Goal: Task Accomplishment & Management: Use online tool/utility

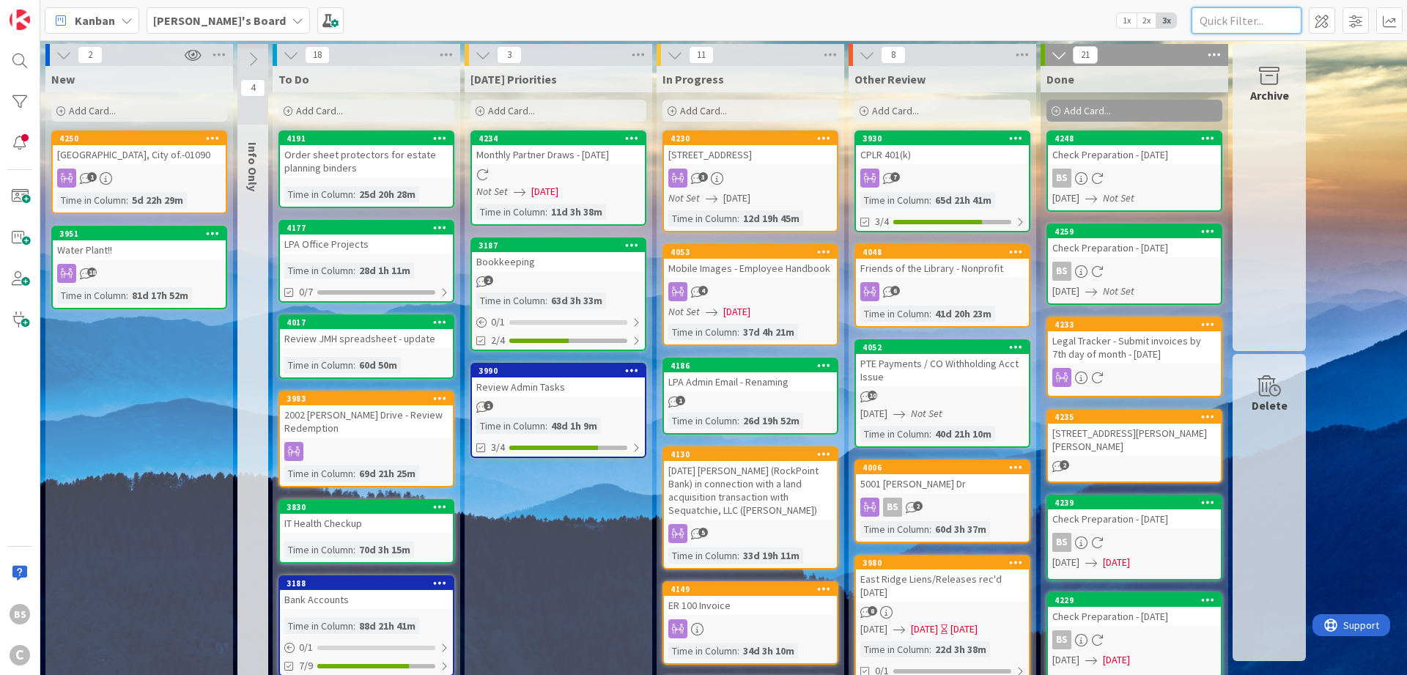
click at [1248, 11] on input "text" at bounding box center [1247, 20] width 110 height 26
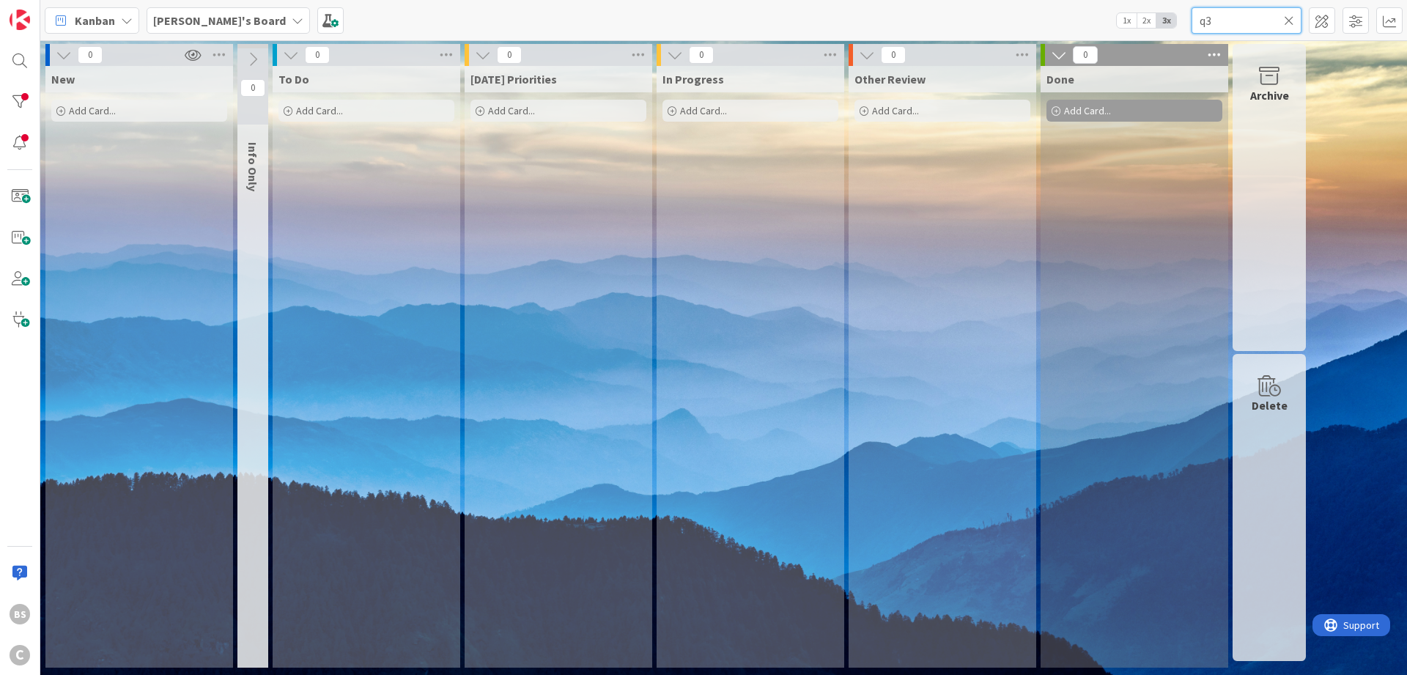
type input "q"
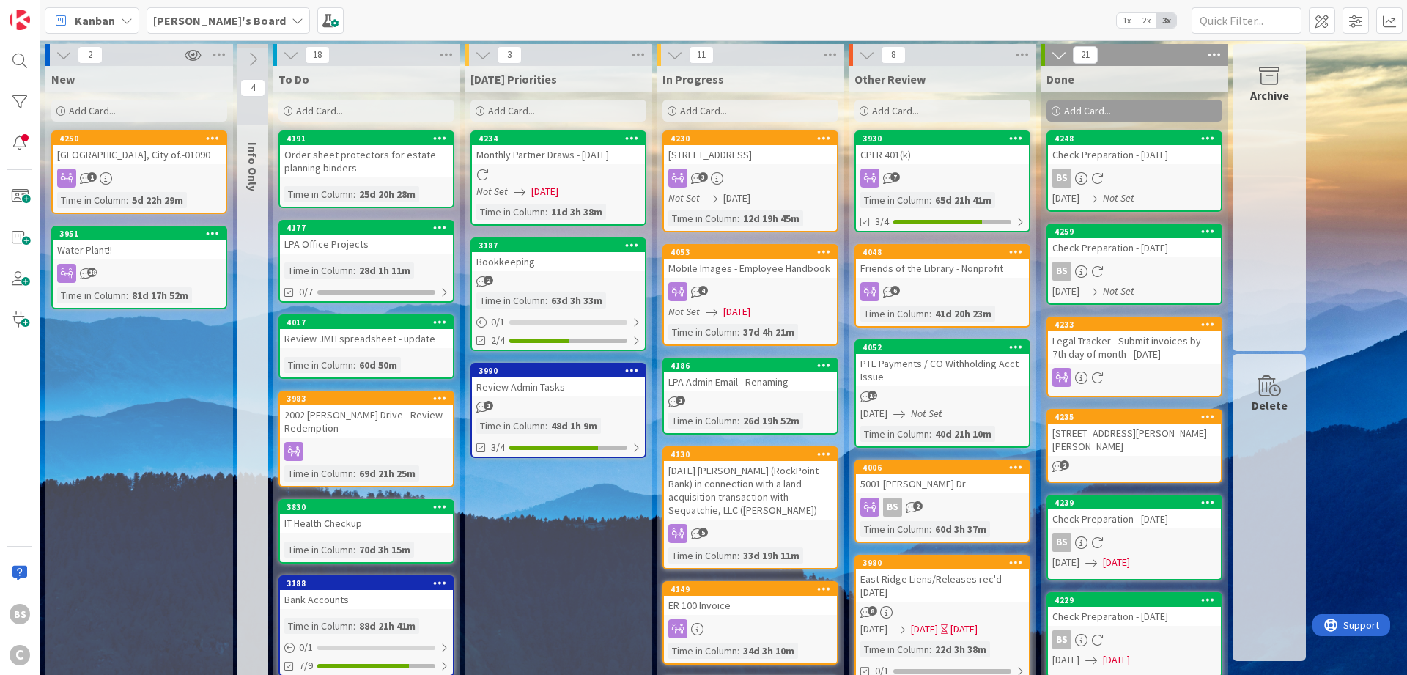
click at [484, 107] on icon at bounding box center [480, 111] width 9 height 9
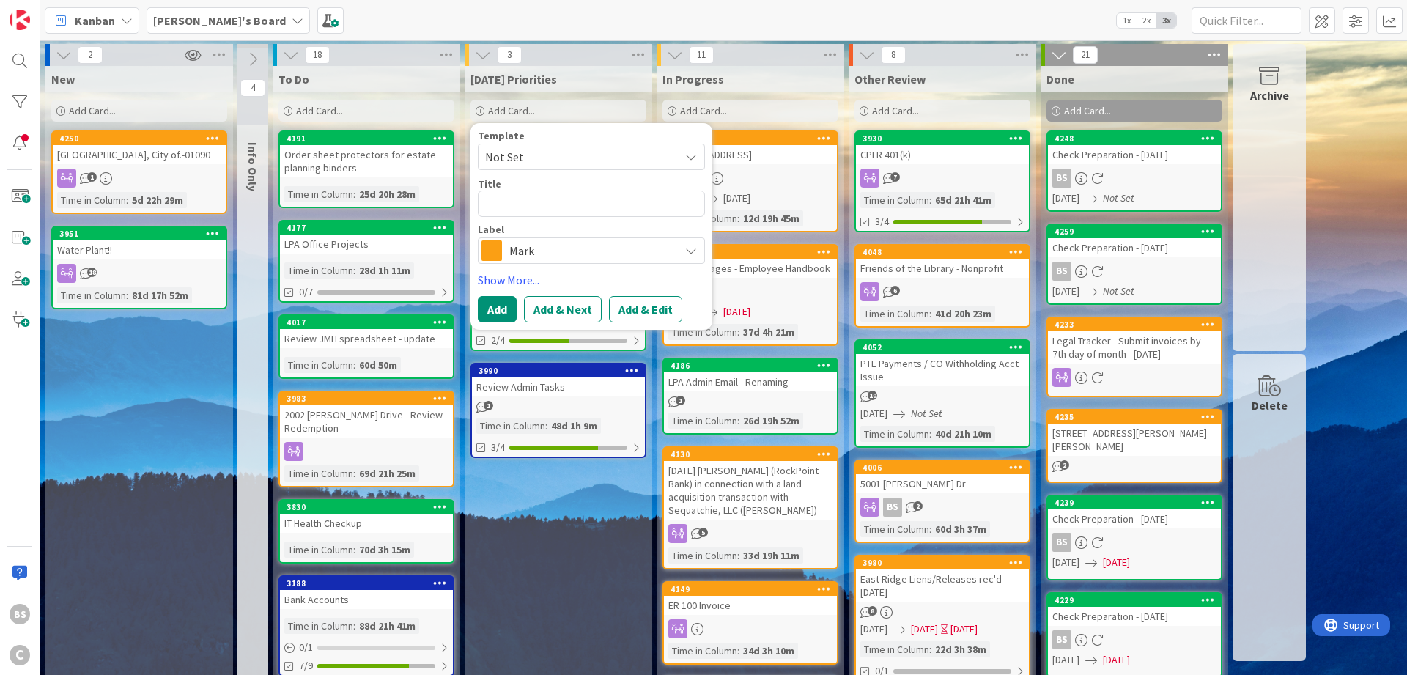
type textarea "x"
type textarea "Q"
type textarea "x"
type textarea "Q3"
type textarea "x"
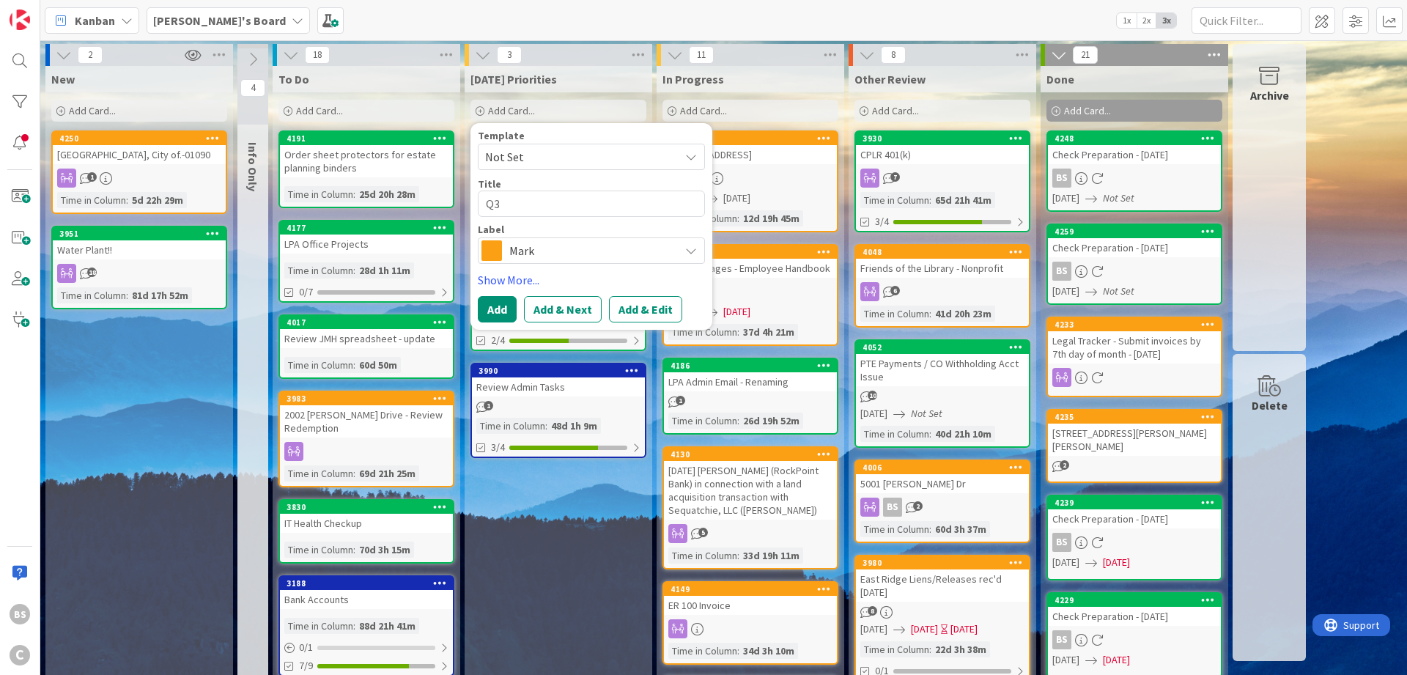
type textarea "Q3"
type textarea "x"
type textarea "Q3 -"
type textarea "x"
type textarea "Q3 -"
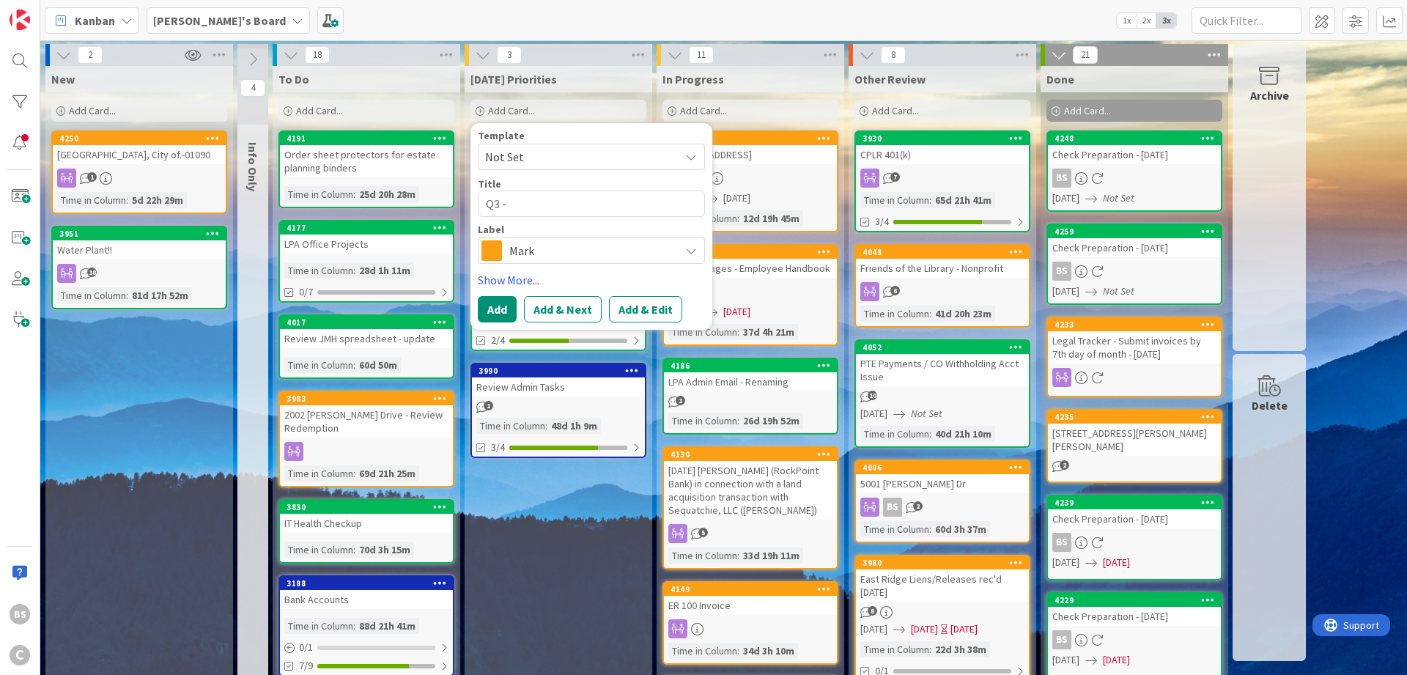
type textarea "x"
type textarea "Q3 - W"
type textarea "x"
type textarea "Q3 - Wo"
type textarea "x"
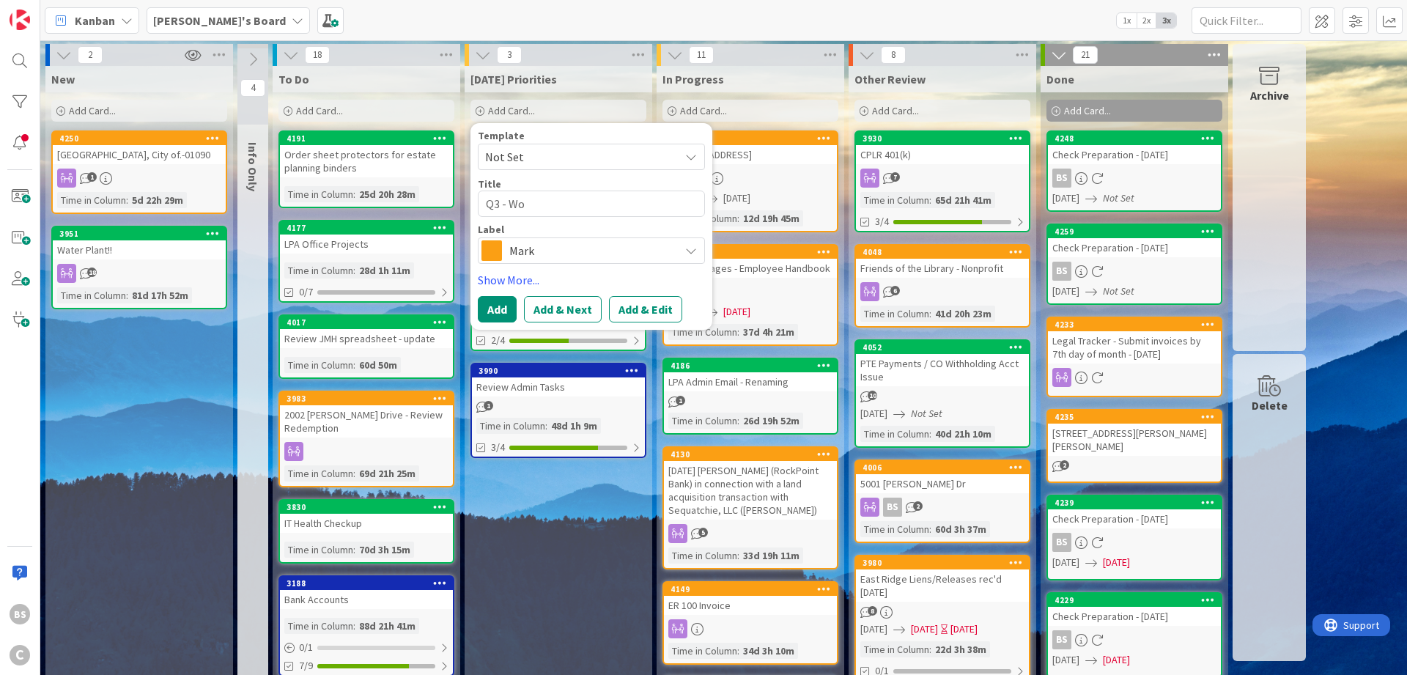
type textarea "Q3 - Wor"
type textarea "x"
type textarea "Q3 - Work"
type textarea "x"
type textarea "Q3 - Worki"
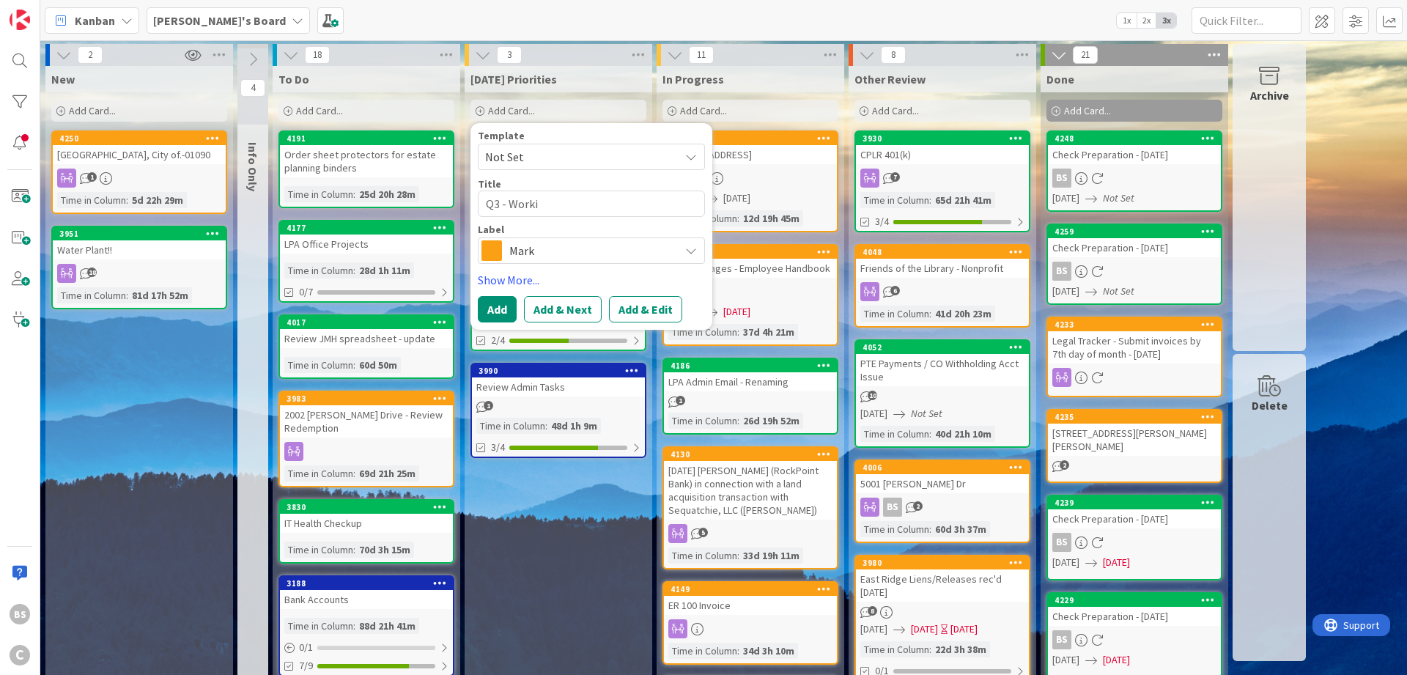
drag, startPoint x: 787, startPoint y: 108, endPoint x: 772, endPoint y: 95, distance: 19.8
click at [786, 108] on div "Add Card..." at bounding box center [751, 111] width 176 height 22
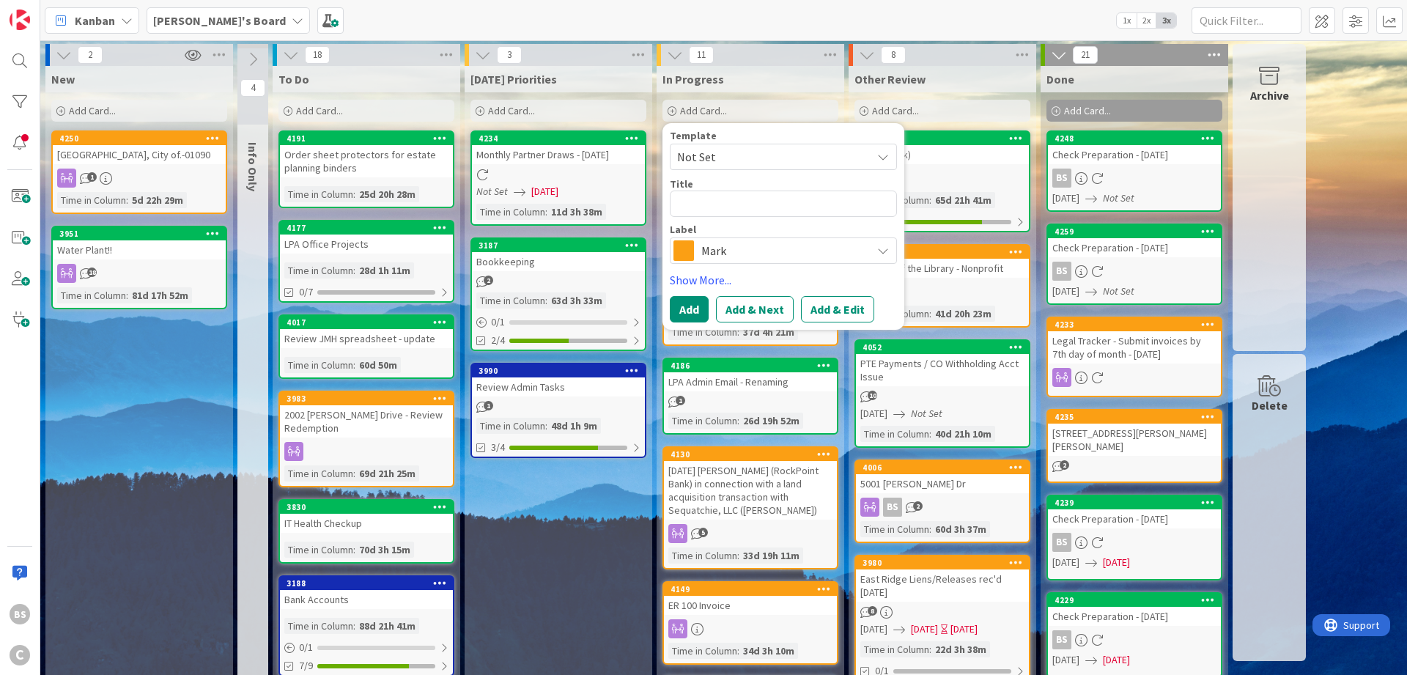
click at [525, 591] on div "[DATE] Priorities Add Card... Template Not Set Title 10 / 128 Q3 - Worki Label …" at bounding box center [559, 688] width 188 height 1244
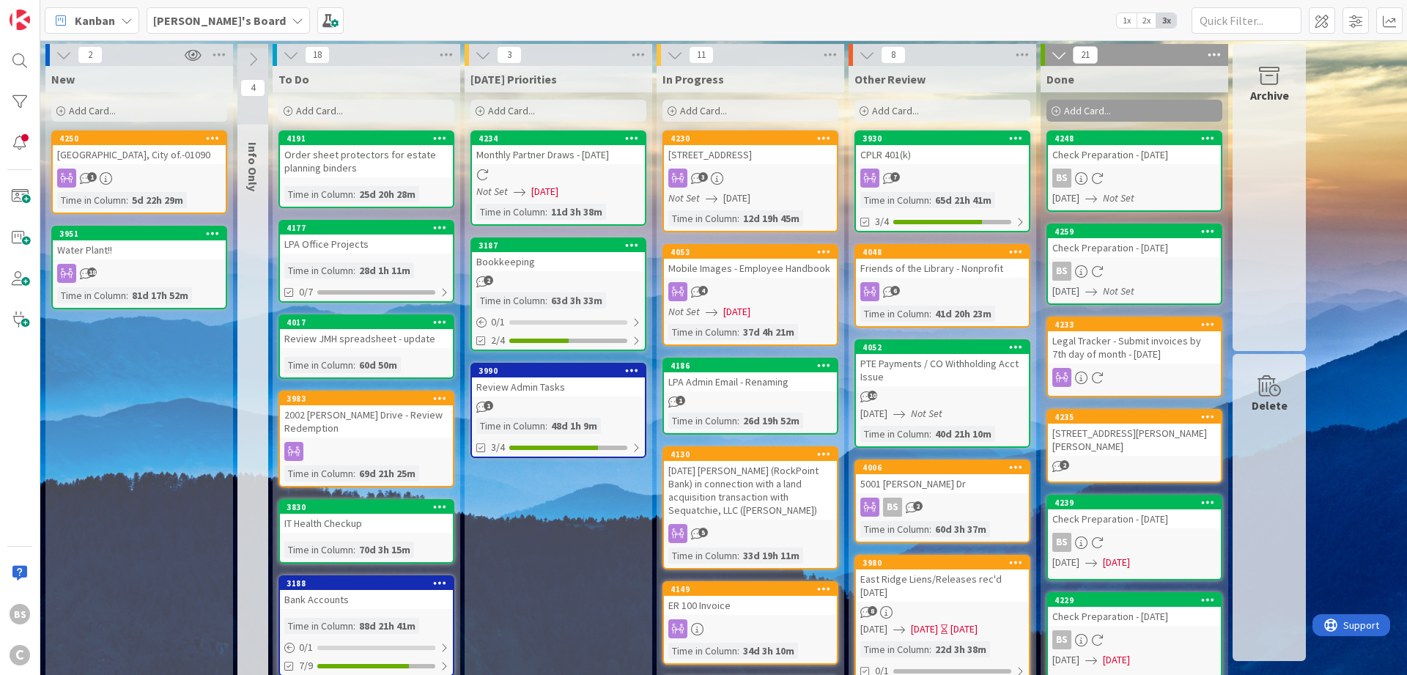
click at [210, 24] on b "[PERSON_NAME]'s Board" at bounding box center [219, 20] width 133 height 15
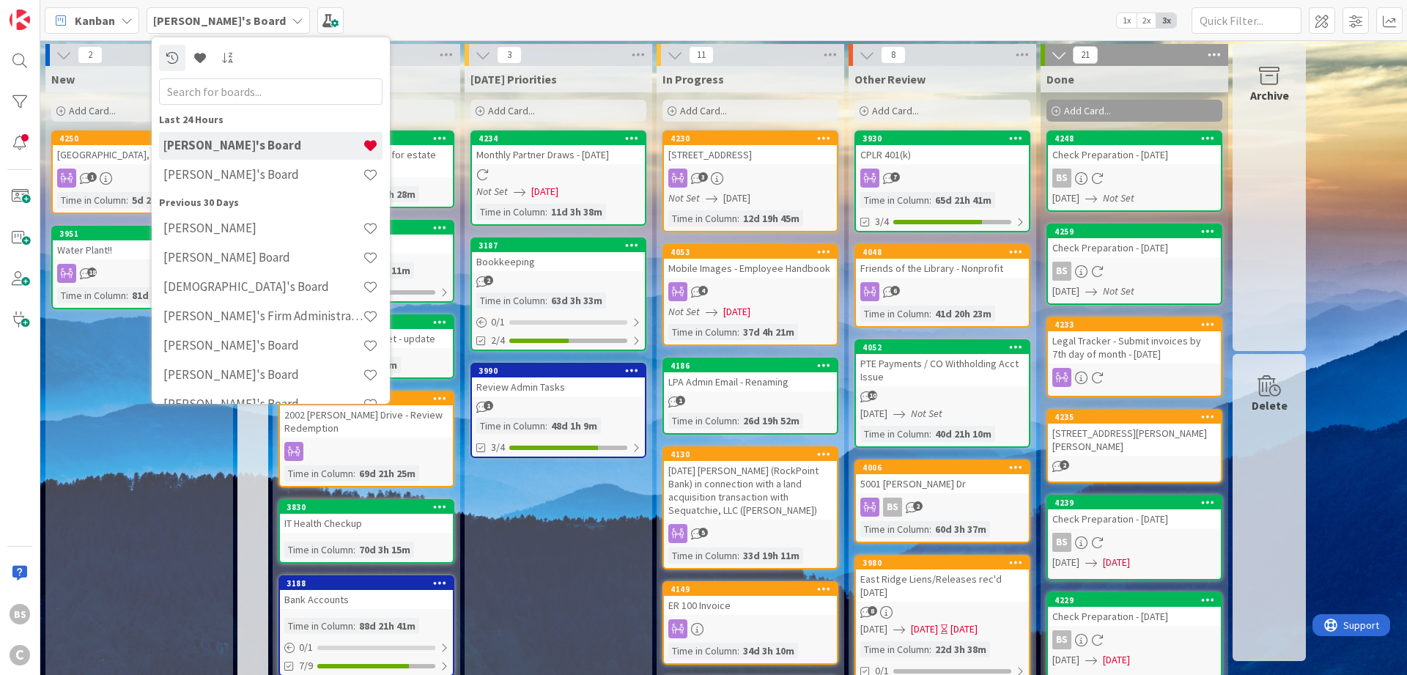
click at [225, 313] on h4 "[PERSON_NAME]'s Firm Administration Board" at bounding box center [262, 316] width 199 height 15
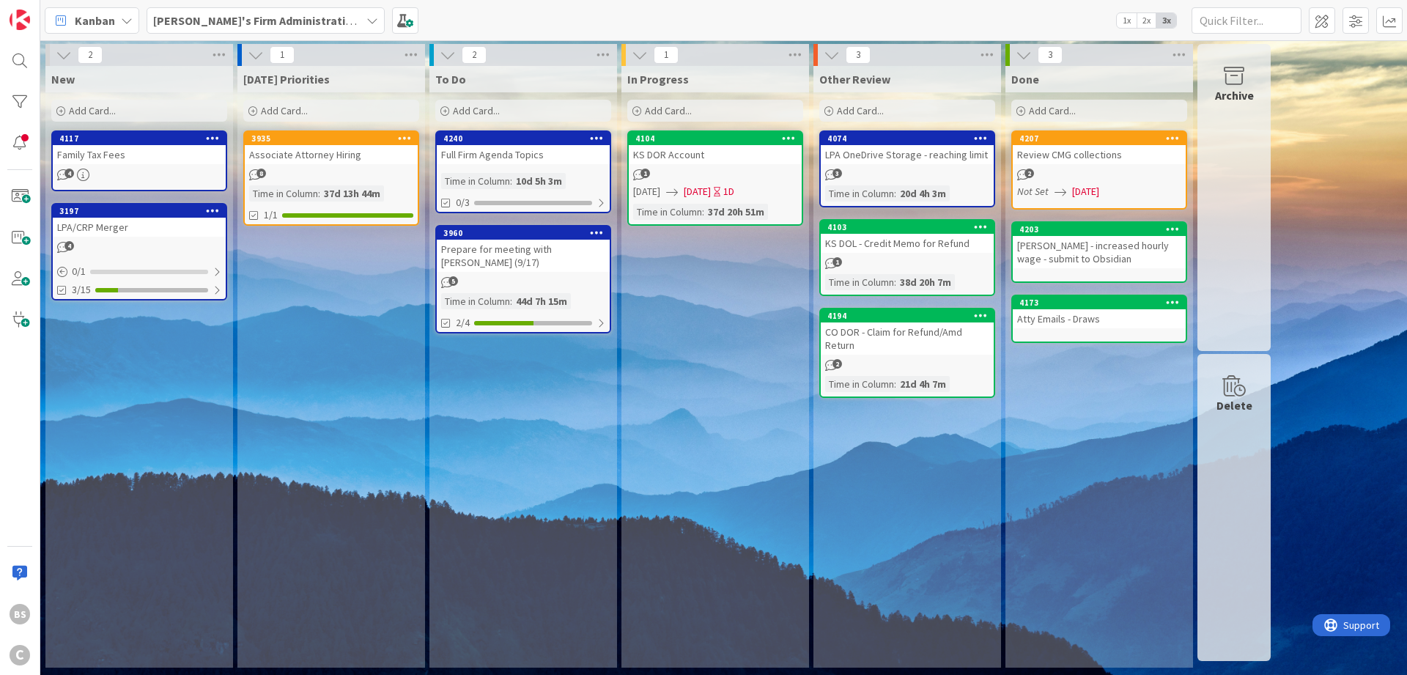
click at [212, 18] on b "[PERSON_NAME]'s Firm Administration Board" at bounding box center [273, 20] width 240 height 15
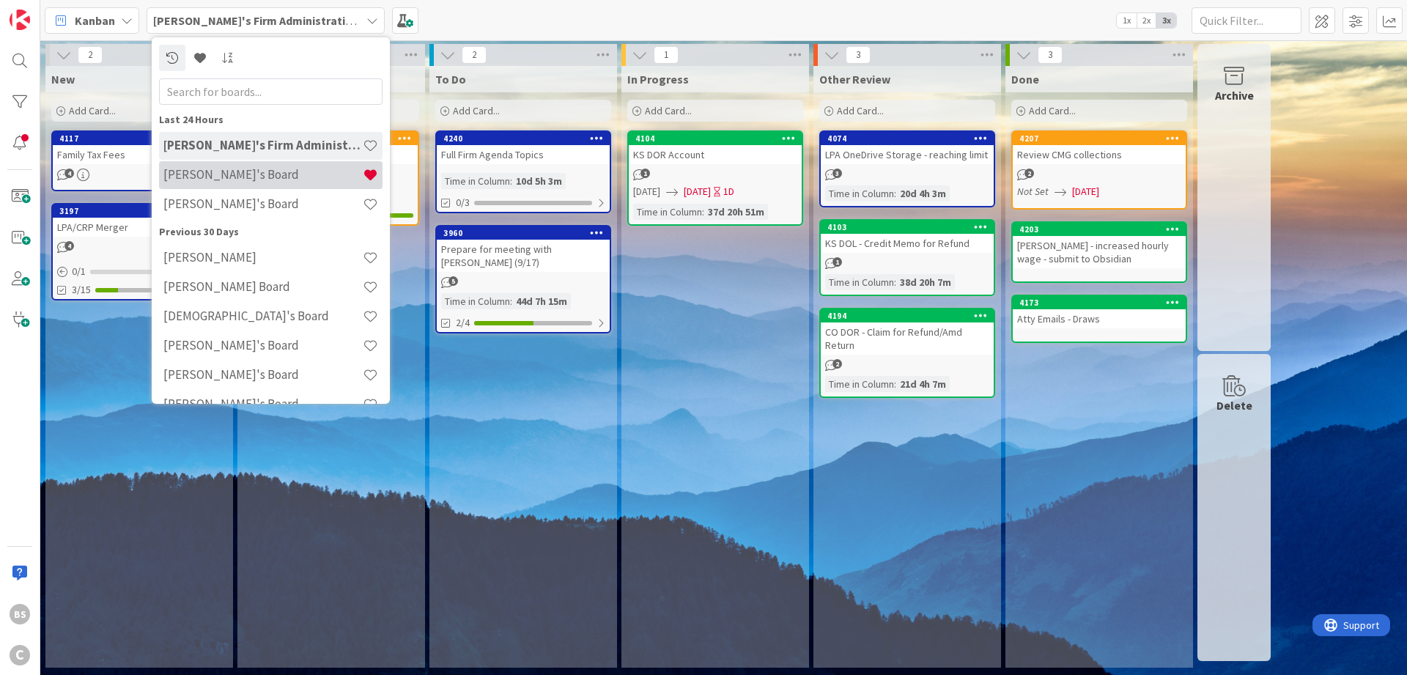
click at [234, 174] on h4 "[PERSON_NAME]'s Board" at bounding box center [262, 174] width 199 height 15
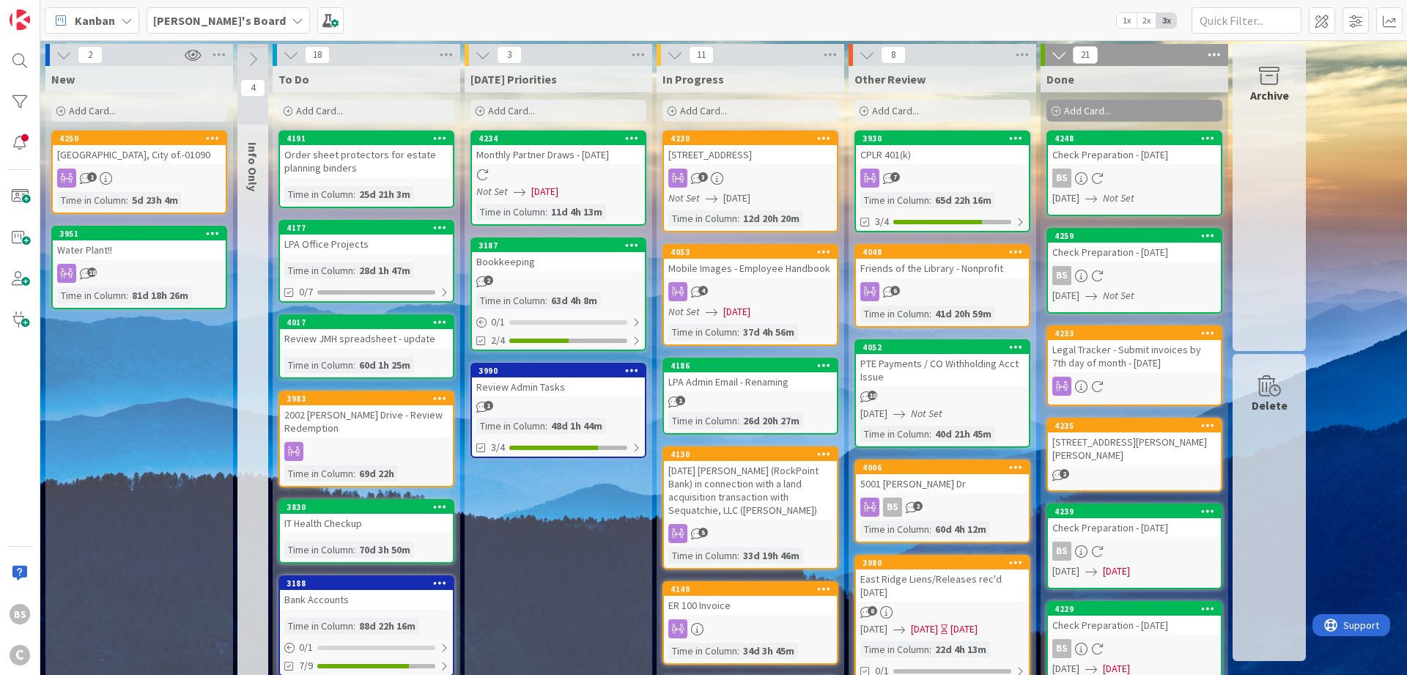
click at [480, 106] on div "Add Card..." at bounding box center [559, 111] width 176 height 22
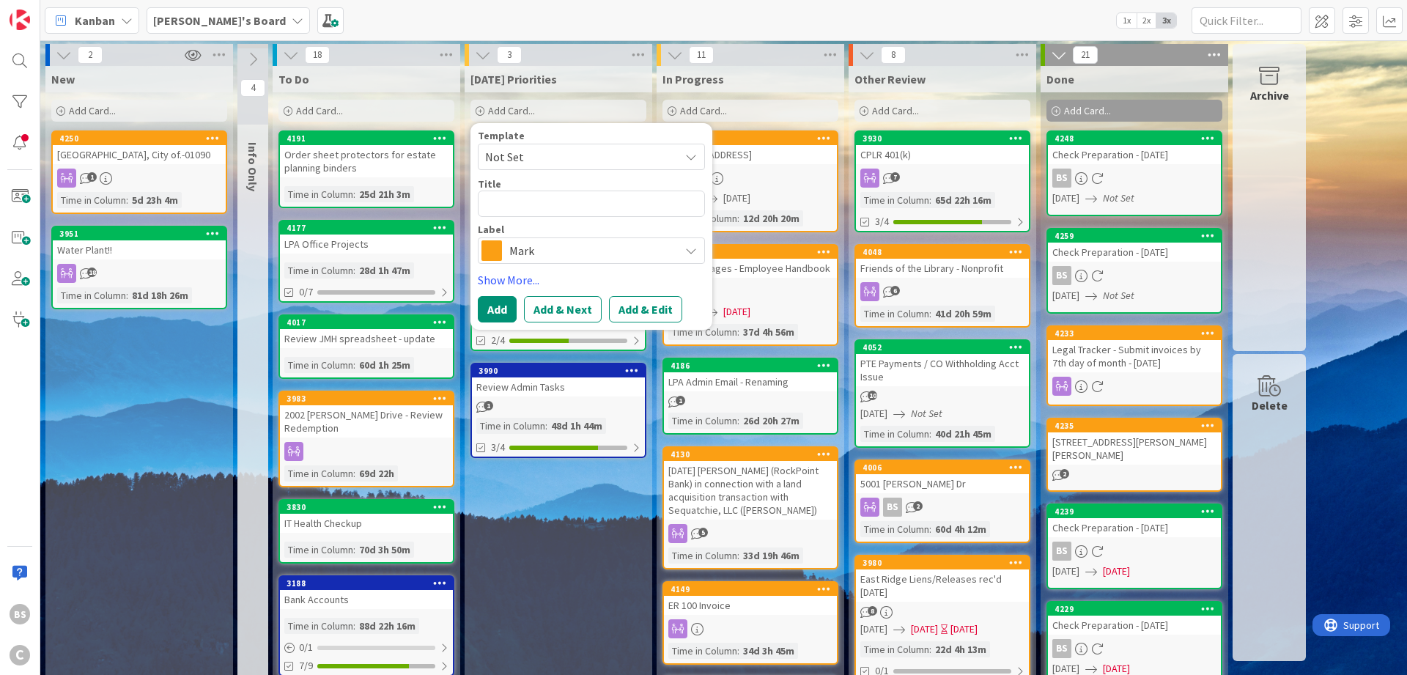
type textarea "x"
type textarea "Q"
type textarea "x"
type textarea "Q3"
type textarea "x"
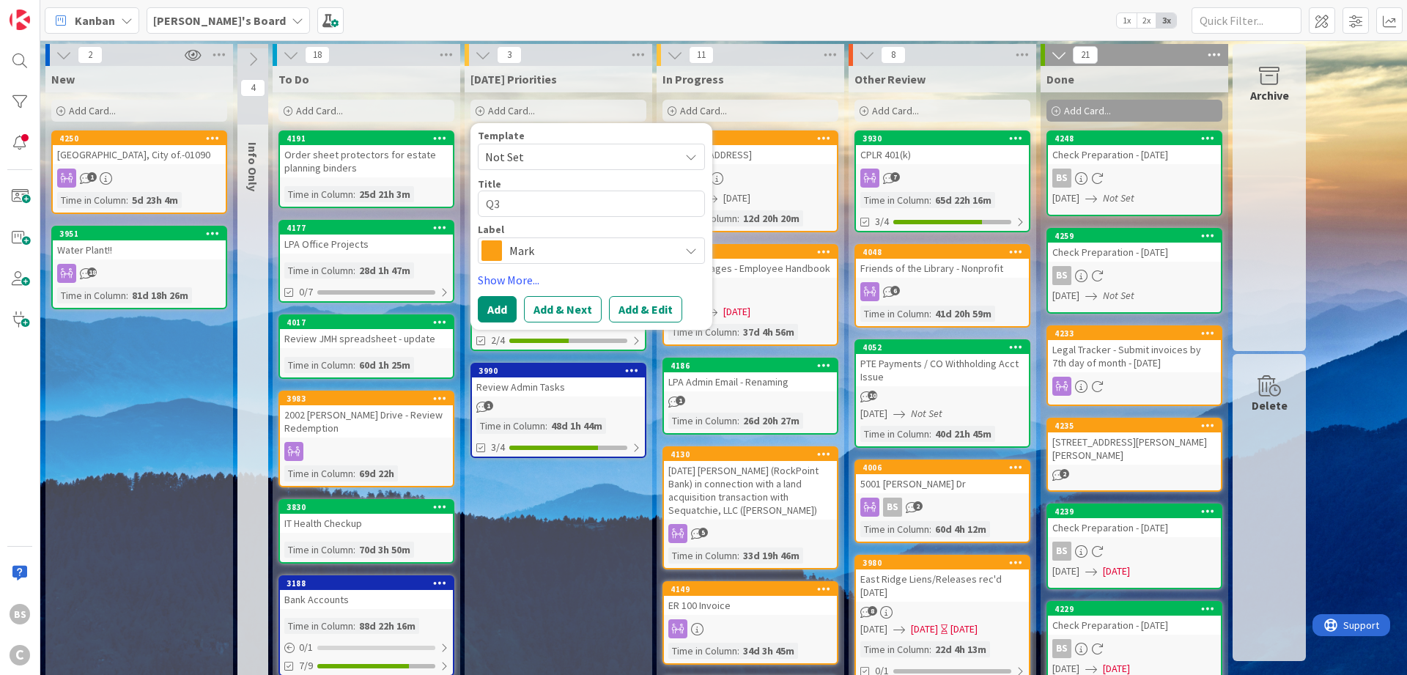
type textarea "Q3"
type textarea "x"
type textarea "Q3 -"
type textarea "x"
type textarea "Q3 -"
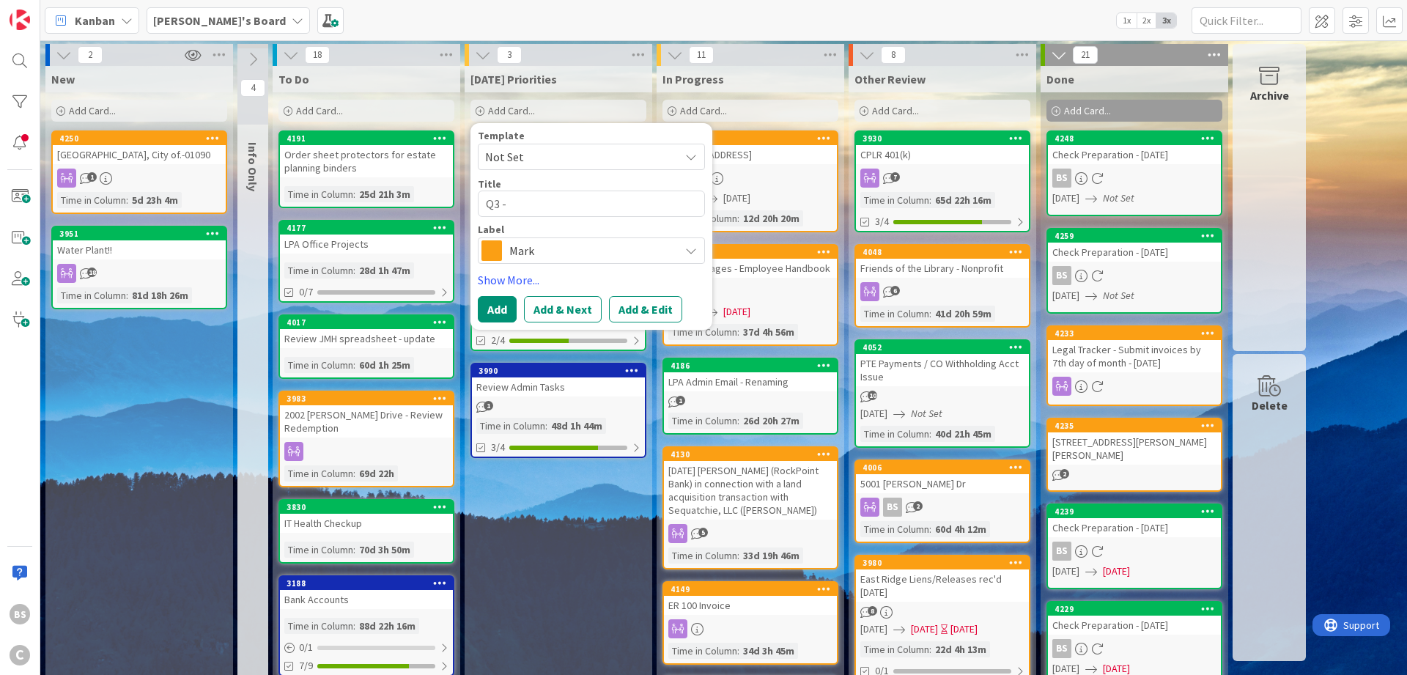
type textarea "x"
type textarea "Q3 -"
type textarea "x"
type textarea "Q3"
type textarea "x"
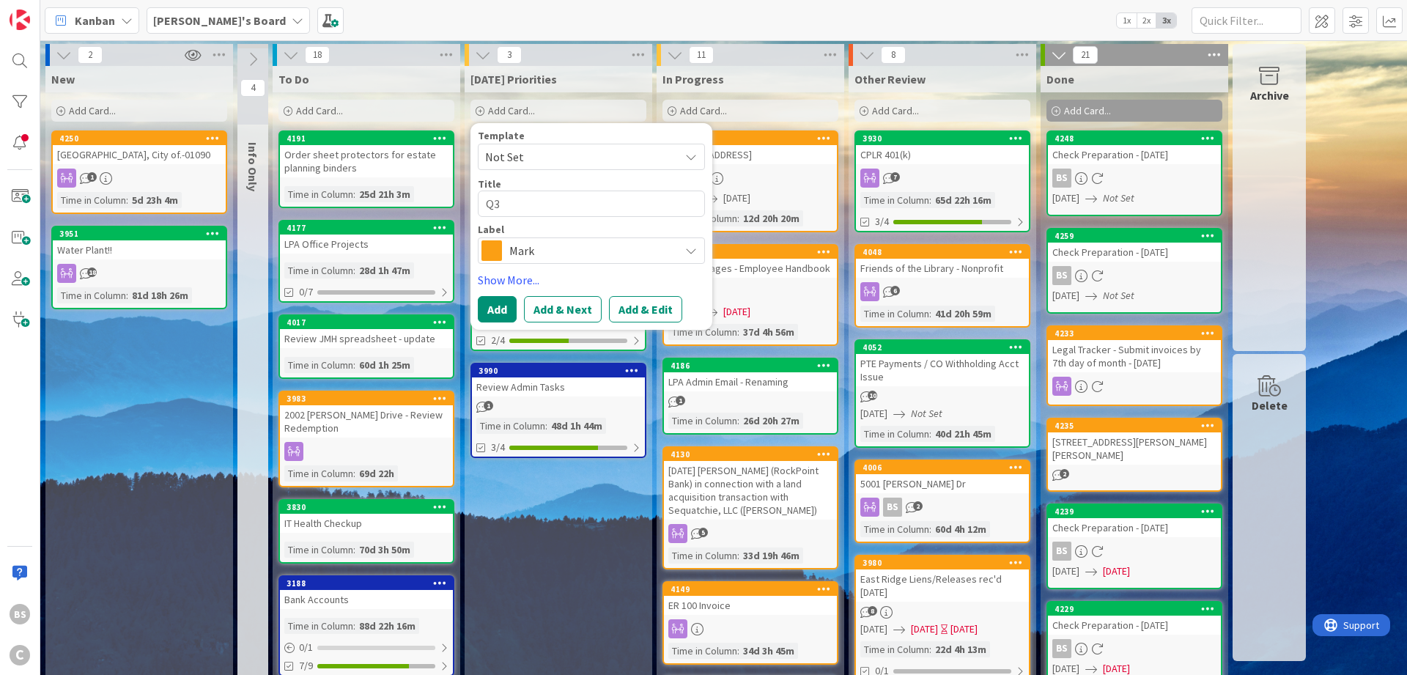
type textarea "Q3 C"
type textarea "x"
type textarea "Q3 Co"
type textarea "x"
type textarea "Q3 Com"
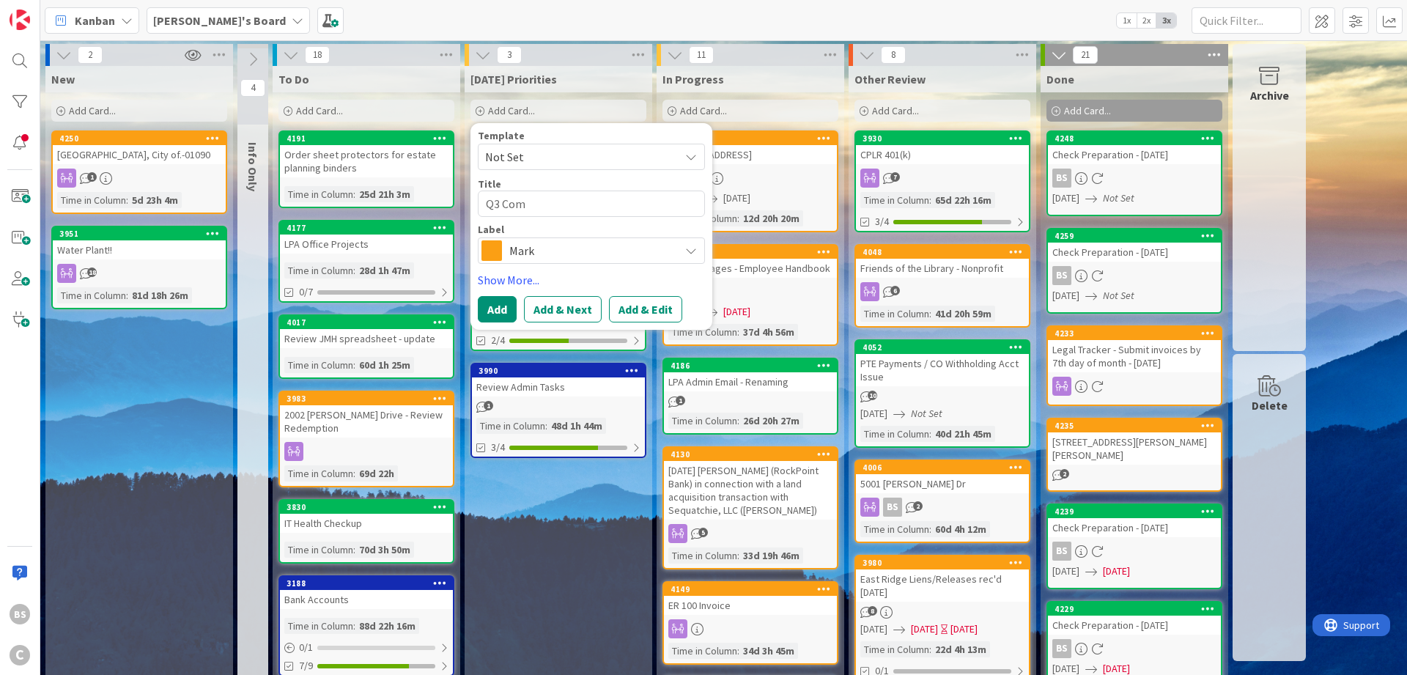
type textarea "x"
type textarea "Q3 Com"
type textarea "x"
type textarea "Q3 Com p"
type textarea "x"
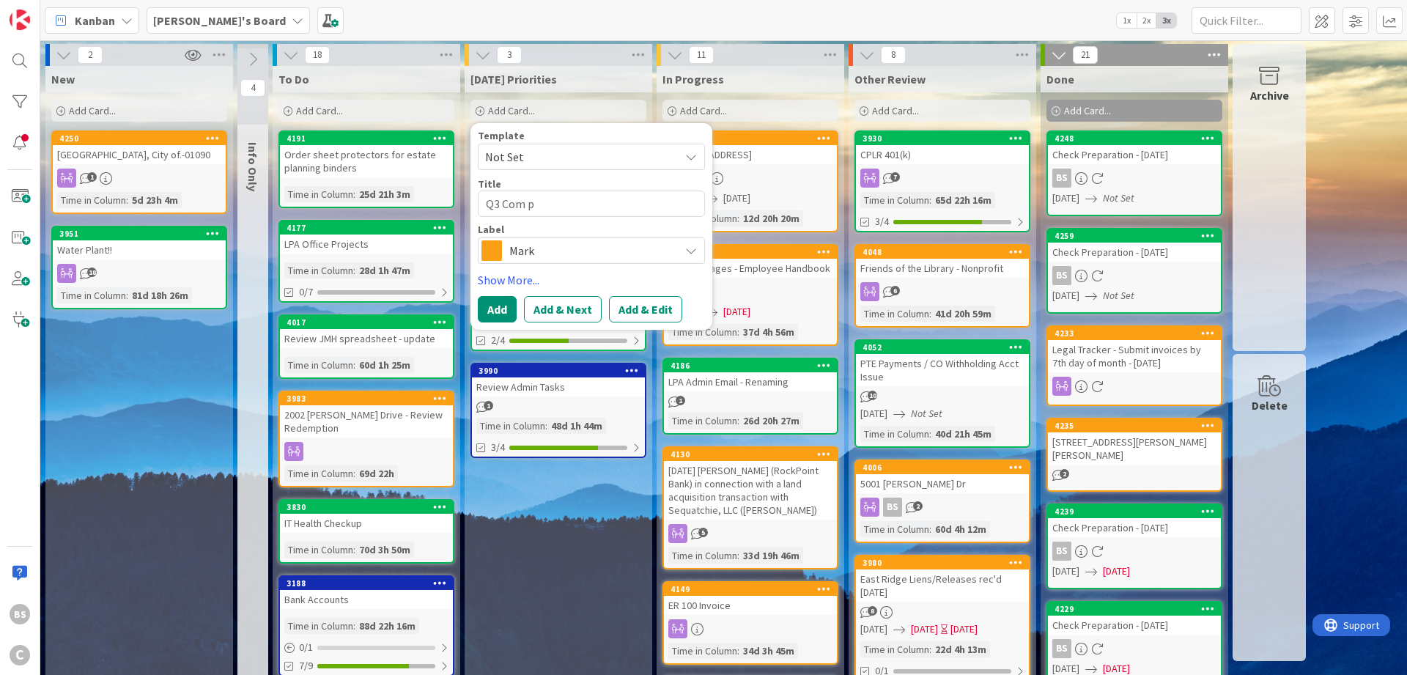
type textarea "Q3 Com"
type textarea "x"
type textarea "Q3 Com"
type textarea "x"
type textarea "Q3 Comp"
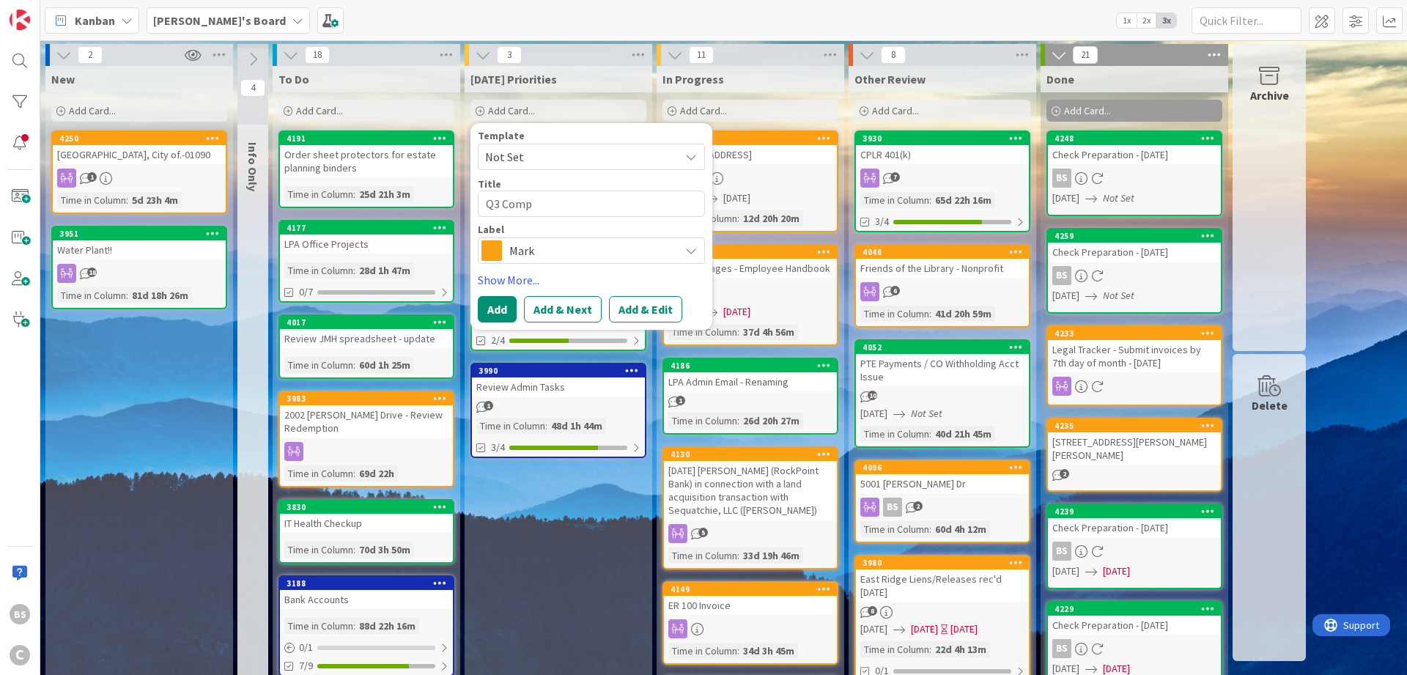
type textarea "x"
type textarea "Q3 Comp"
type textarea "x"
type textarea "Q3 Comp M"
type textarea "x"
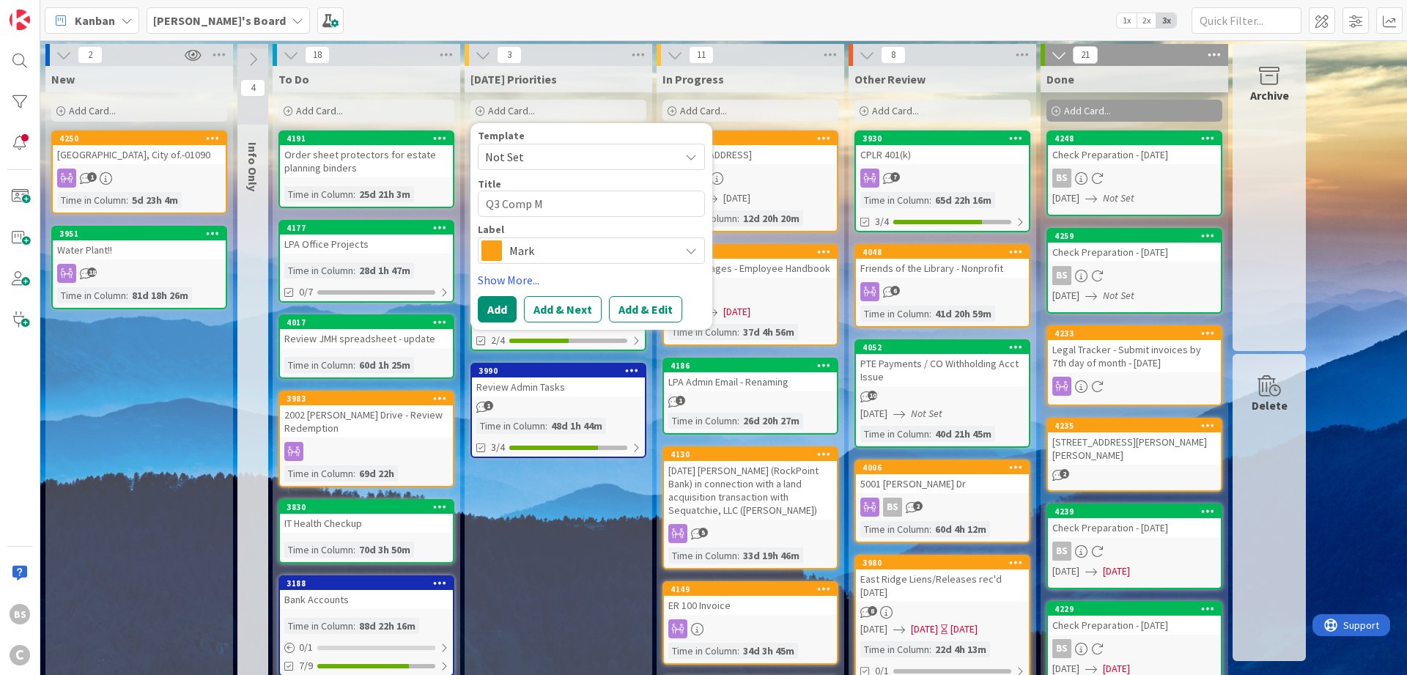
type textarea "Q3 Comp Mo"
type textarea "x"
type textarea "Q3 Comp Mod"
type textarea "x"
type textarea "Q3 Comp Modd"
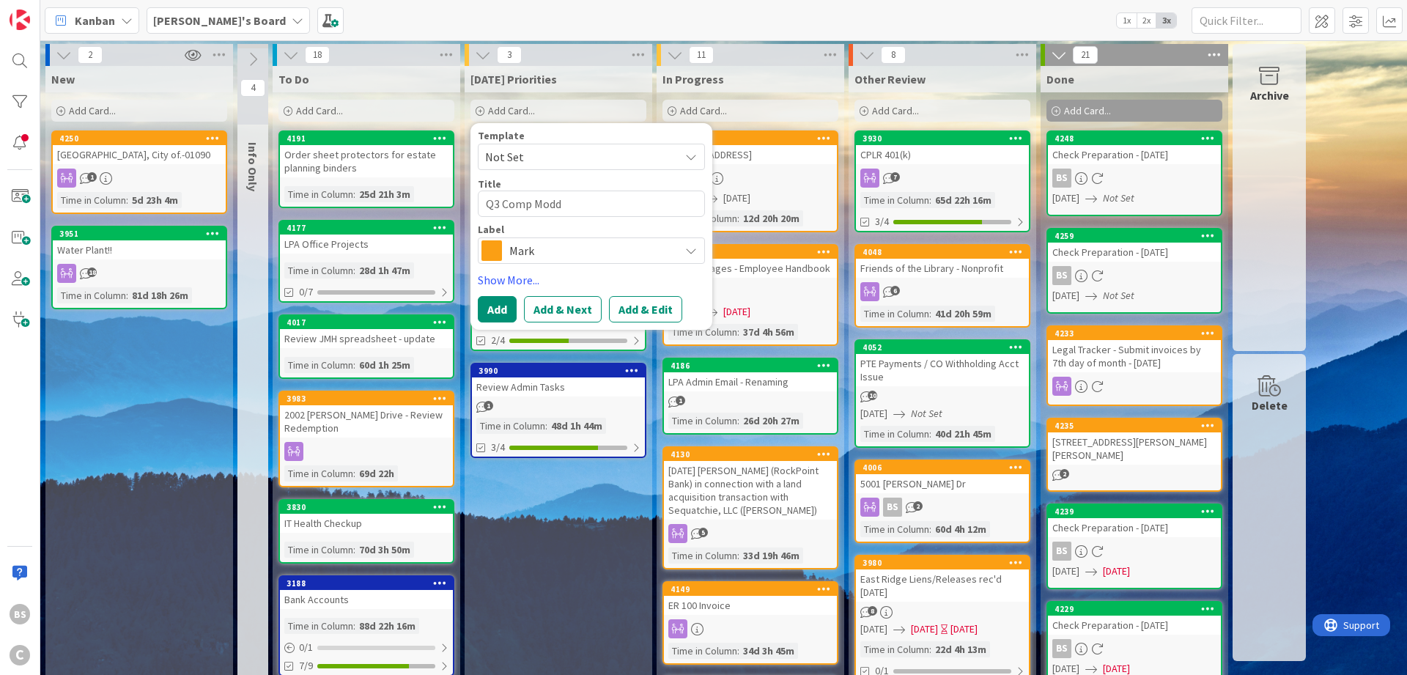
type textarea "x"
type textarea "Q3 Comp [PERSON_NAME]"
type textarea "x"
type textarea "Q3 Comp Modd"
type textarea "x"
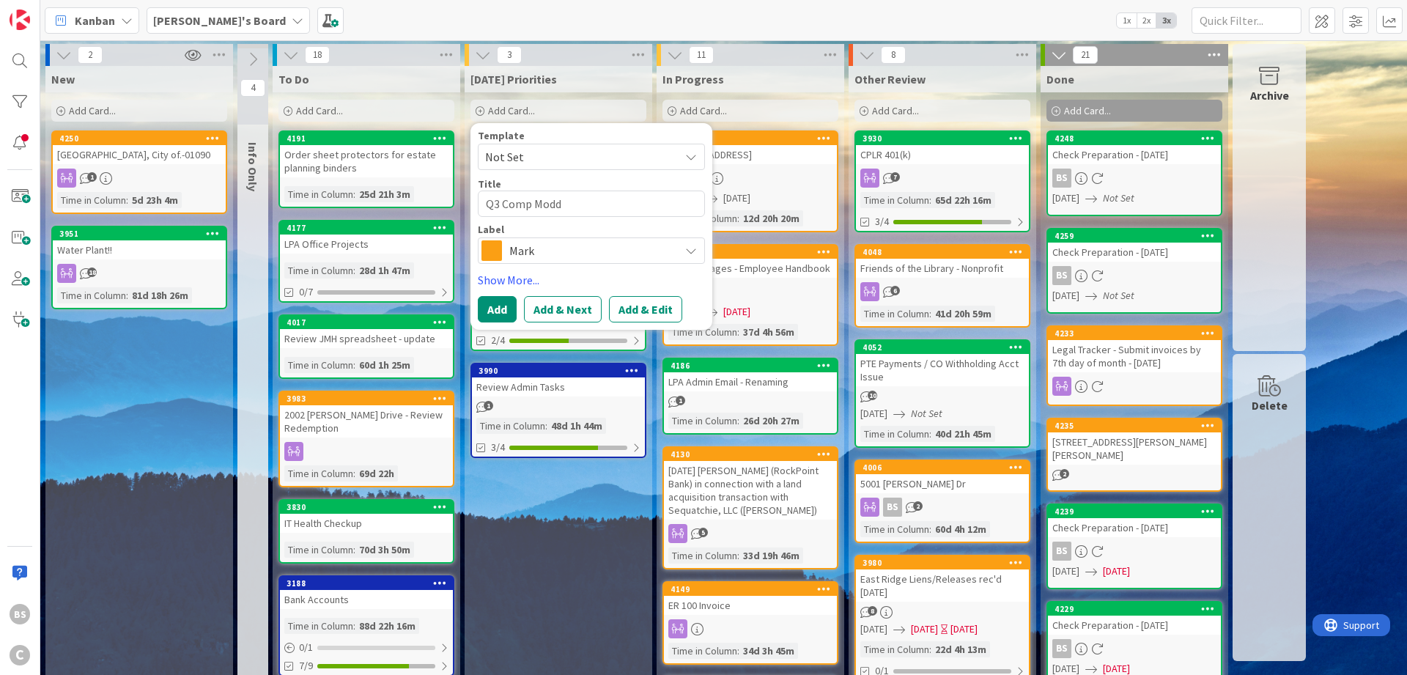
type textarea "Q3 Comp Mod"
type textarea "x"
type textarea "Q3 Comp Mode"
type textarea "x"
type textarea "Q3 Comp Model"
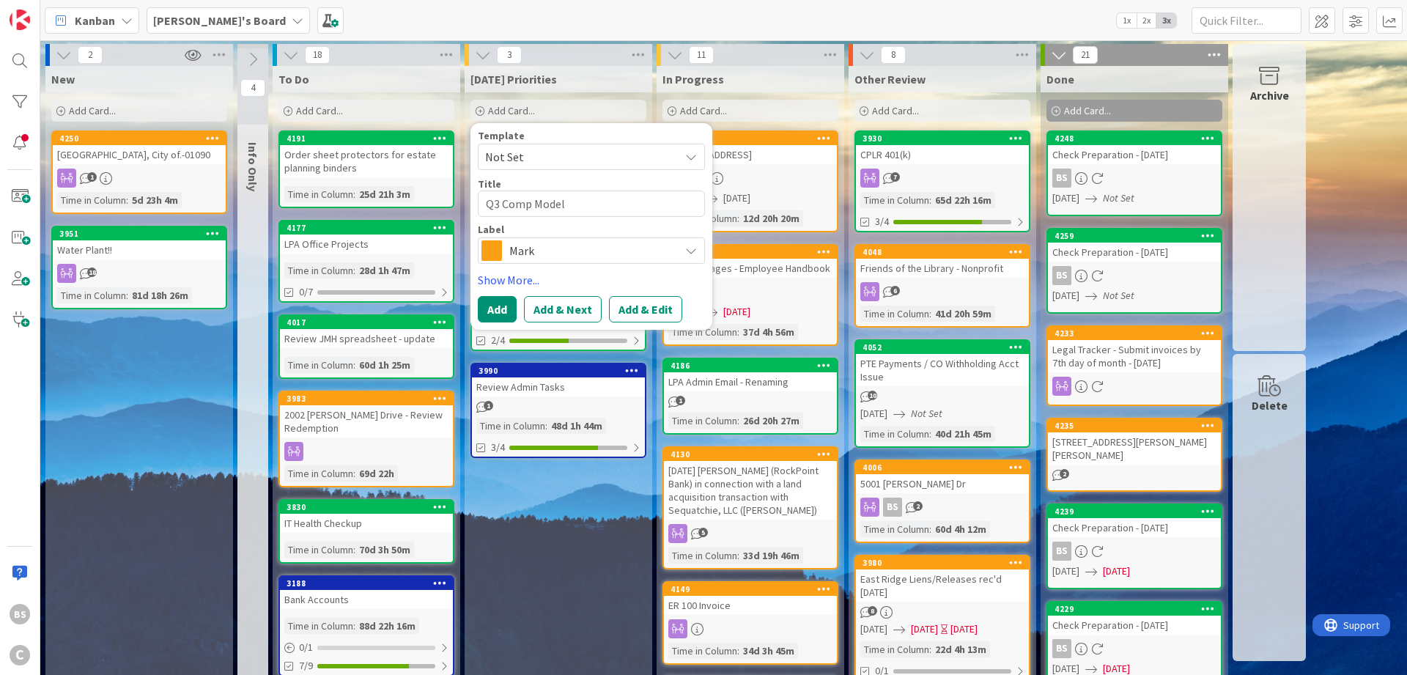
click at [520, 253] on span "Mark" at bounding box center [590, 250] width 163 height 21
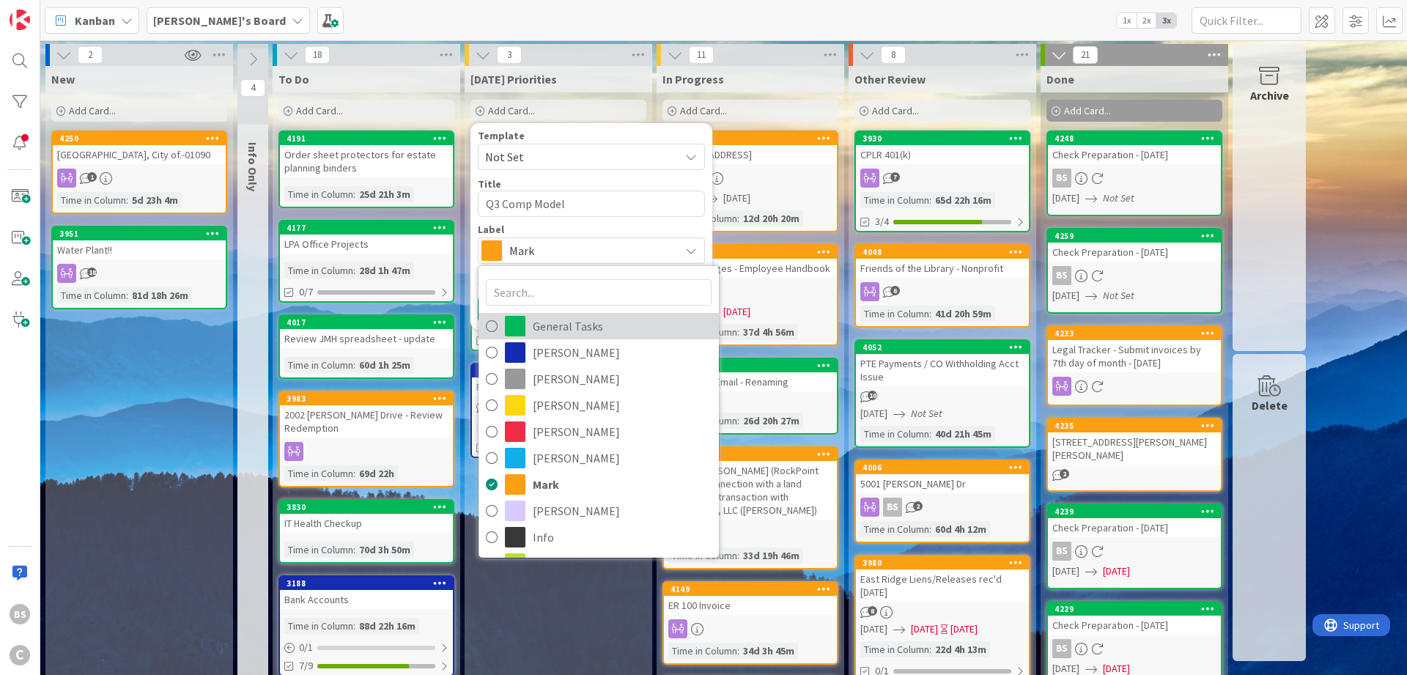
click at [536, 331] on span "General Tasks" at bounding box center [622, 326] width 179 height 22
type textarea "x"
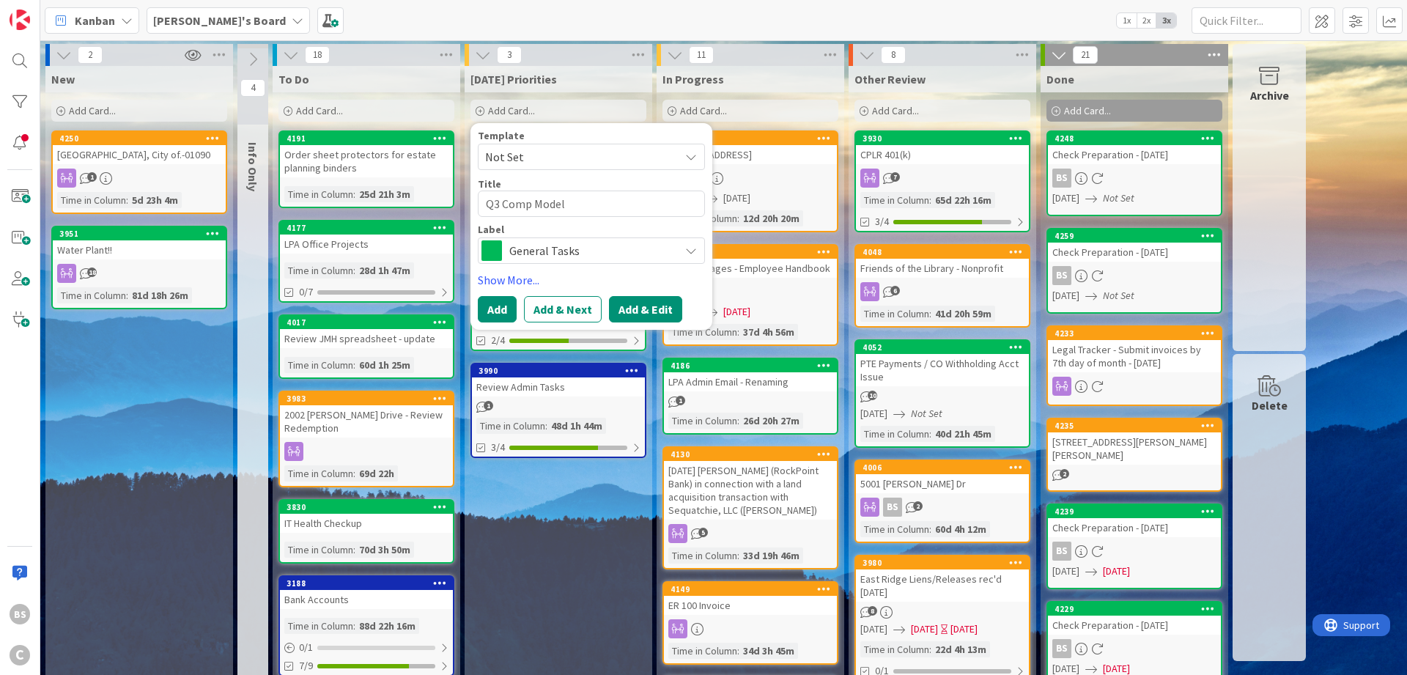
click at [633, 310] on button "Add & Edit" at bounding box center [645, 309] width 73 height 26
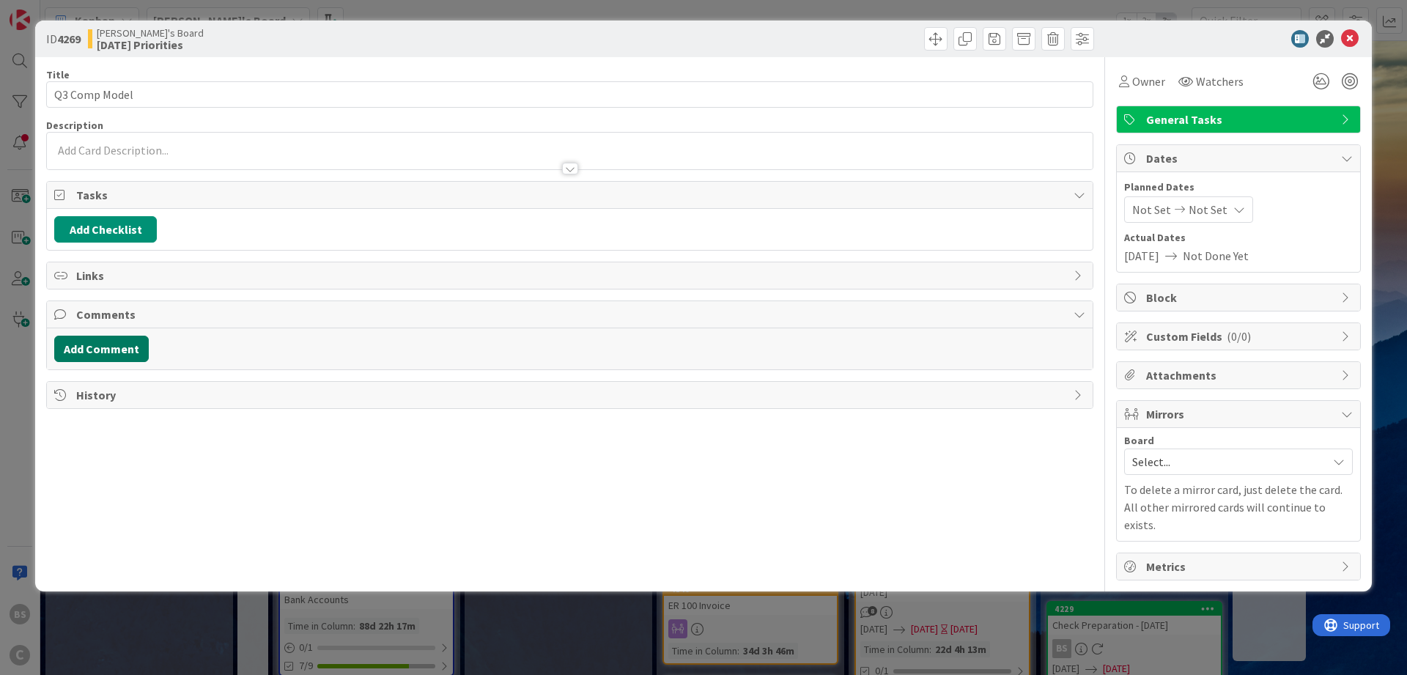
click at [74, 347] on button "Add Comment" at bounding box center [101, 349] width 95 height 26
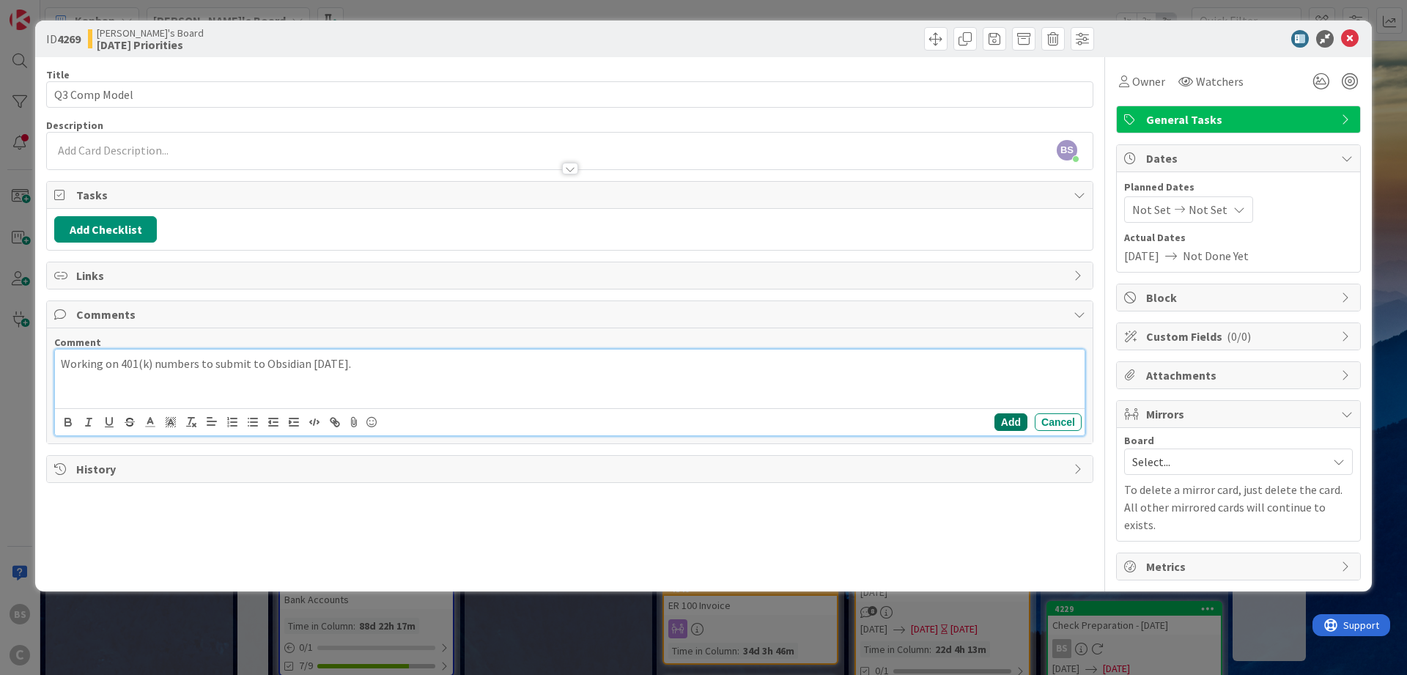
click at [1008, 422] on button "Add" at bounding box center [1011, 422] width 33 height 18
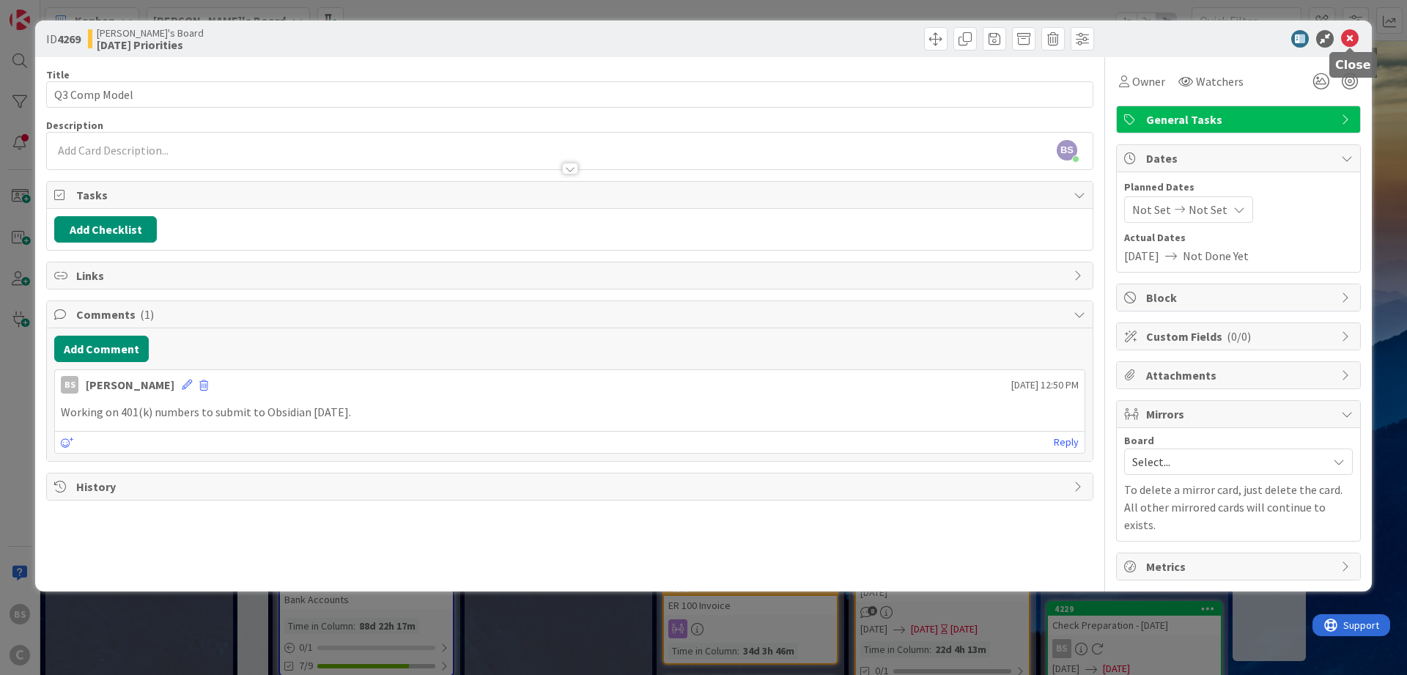
click at [1343, 38] on icon at bounding box center [1350, 39] width 18 height 18
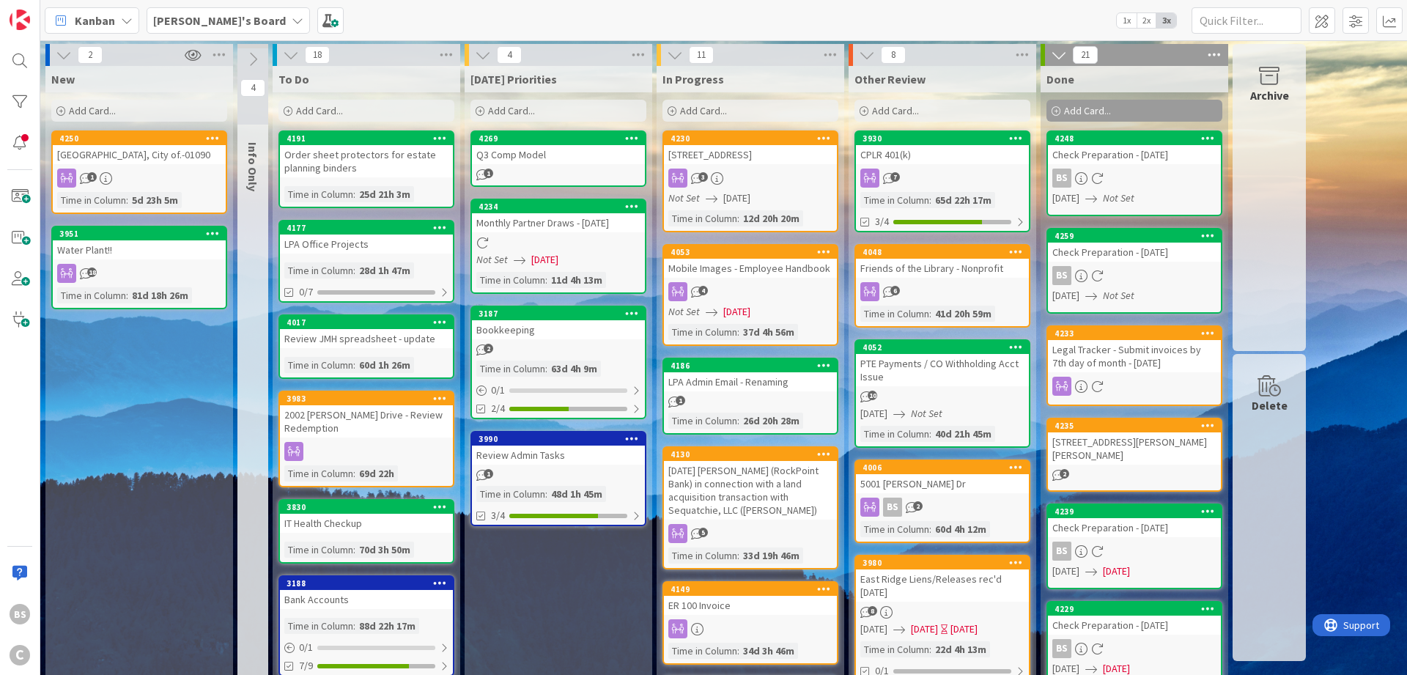
click at [476, 108] on icon at bounding box center [480, 111] width 9 height 9
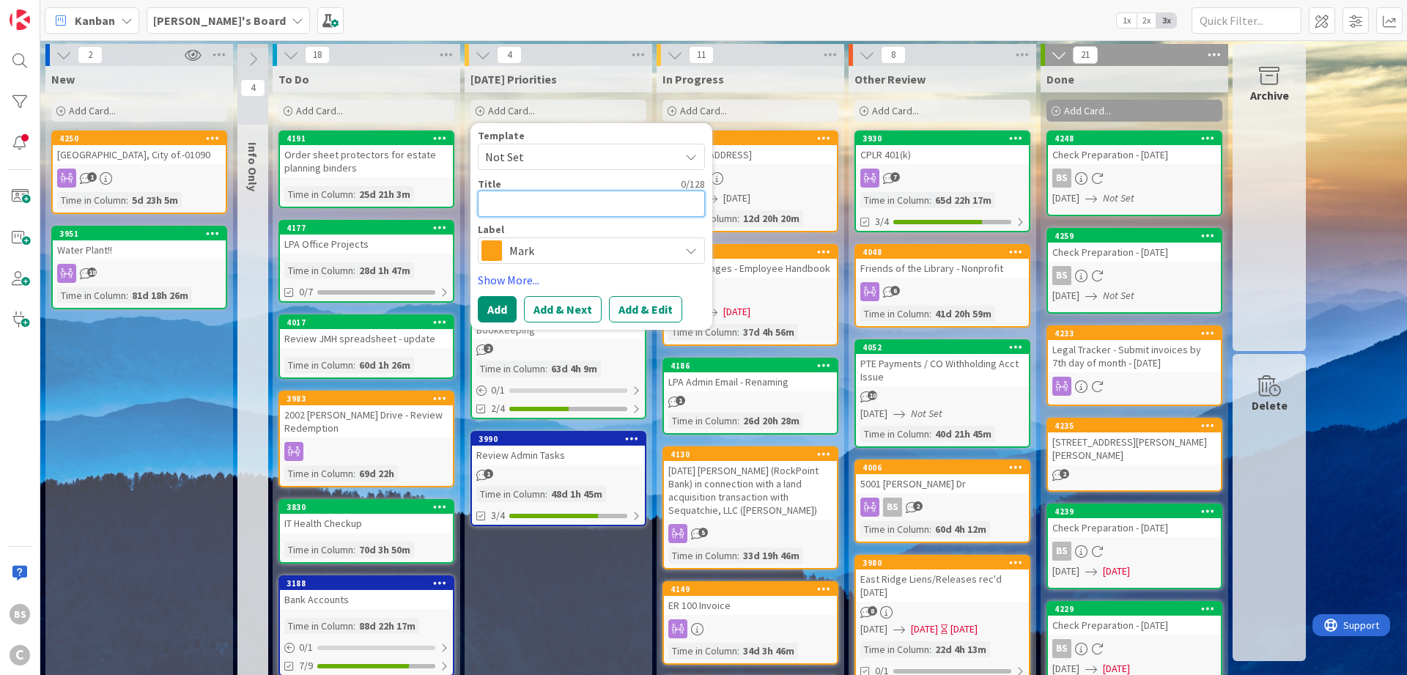
type textarea "x"
type textarea "C"
type textarea "x"
type textarea "Ca"
type textarea "x"
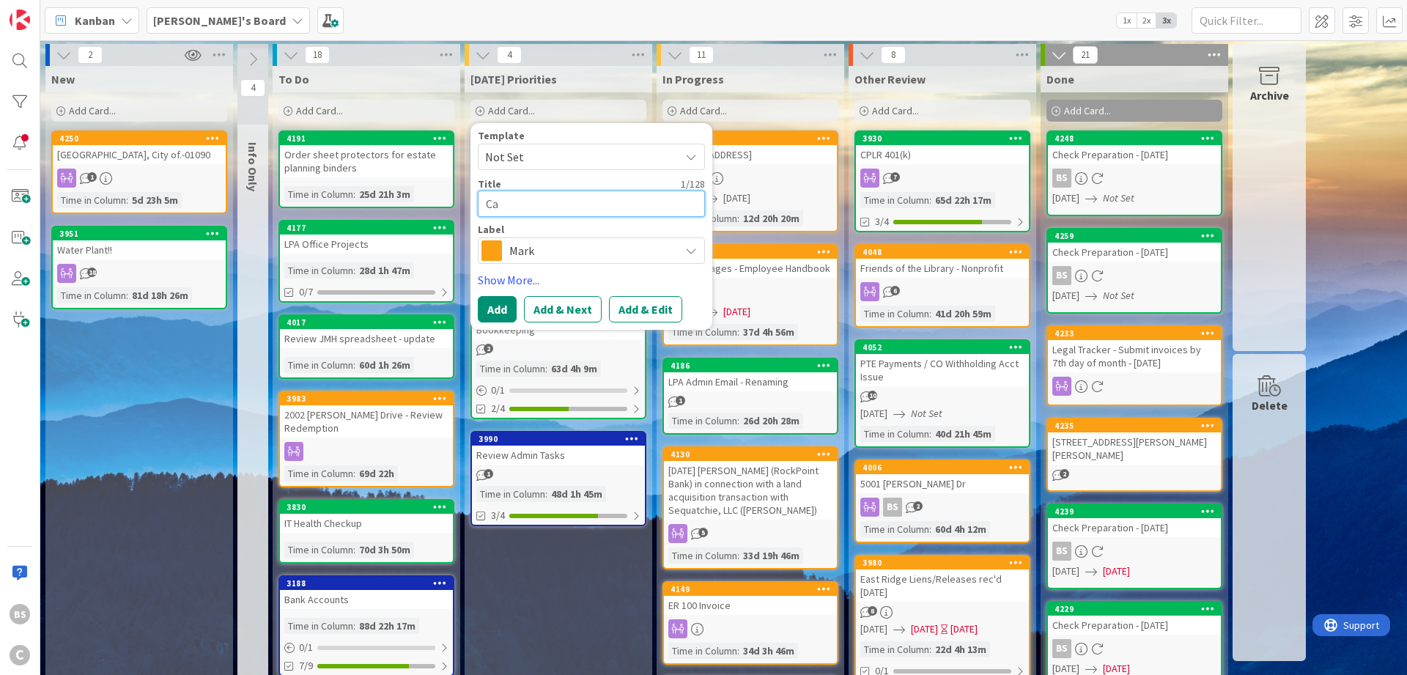
type textarea "Cal"
type textarea "x"
type textarea "Call"
type textarea "x"
type textarea "Call"
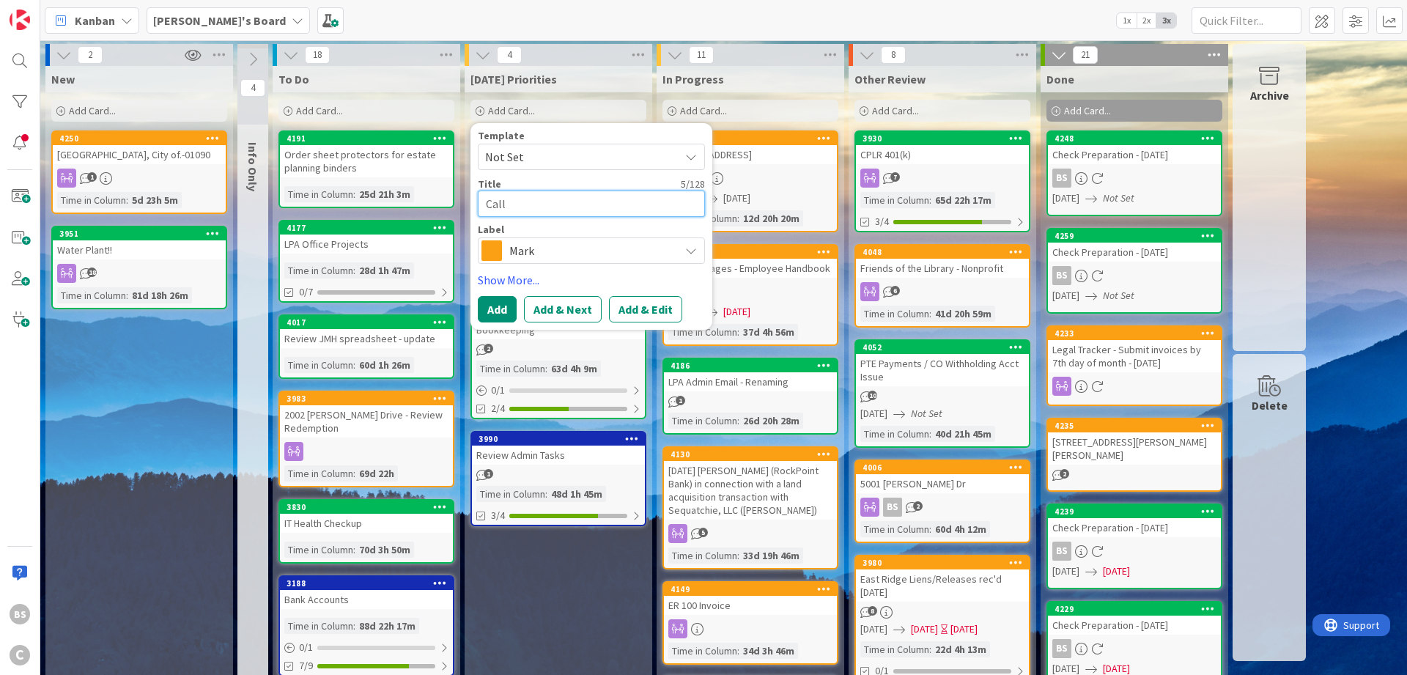
type textarea "x"
type textarea "Call L"
type textarea "x"
type textarea "Call Lo"
type textarea "x"
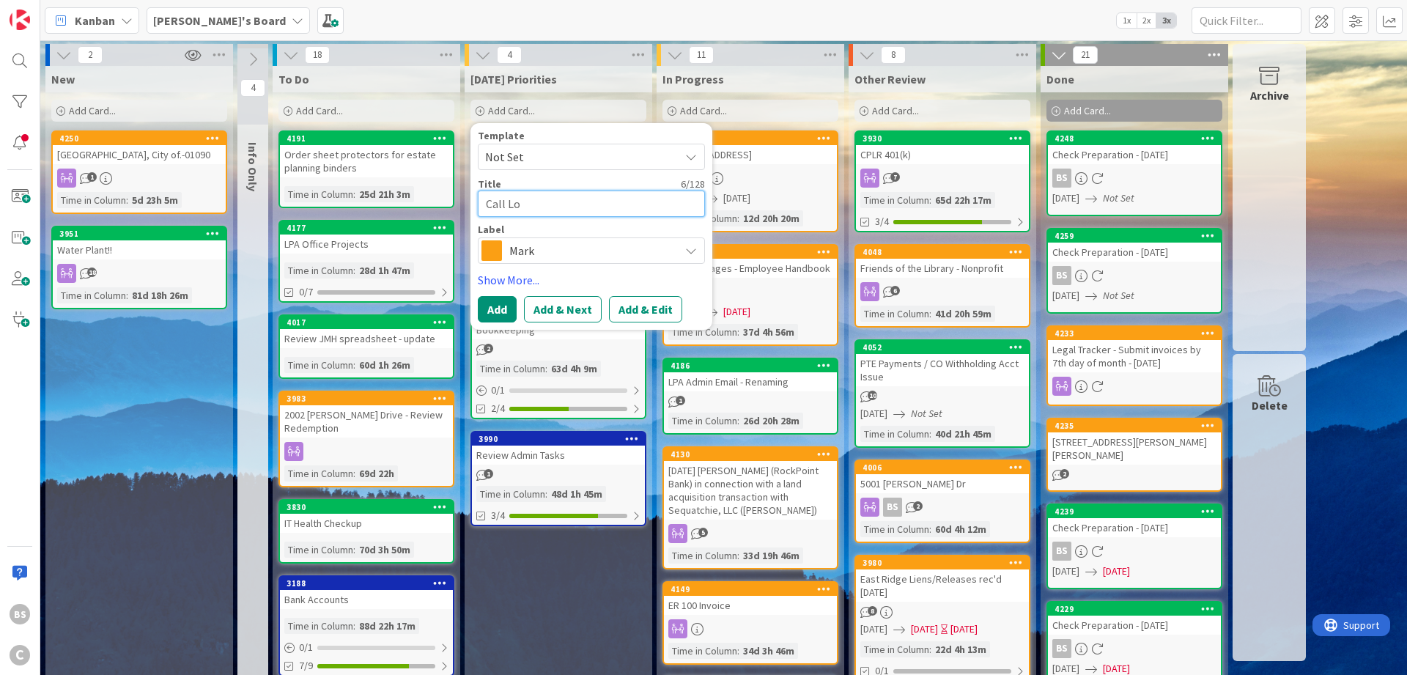
type textarea "Call [PERSON_NAME]"
type textarea "x"
type textarea "Call Loui"
type textarea "x"
type textarea "Call [PERSON_NAME]"
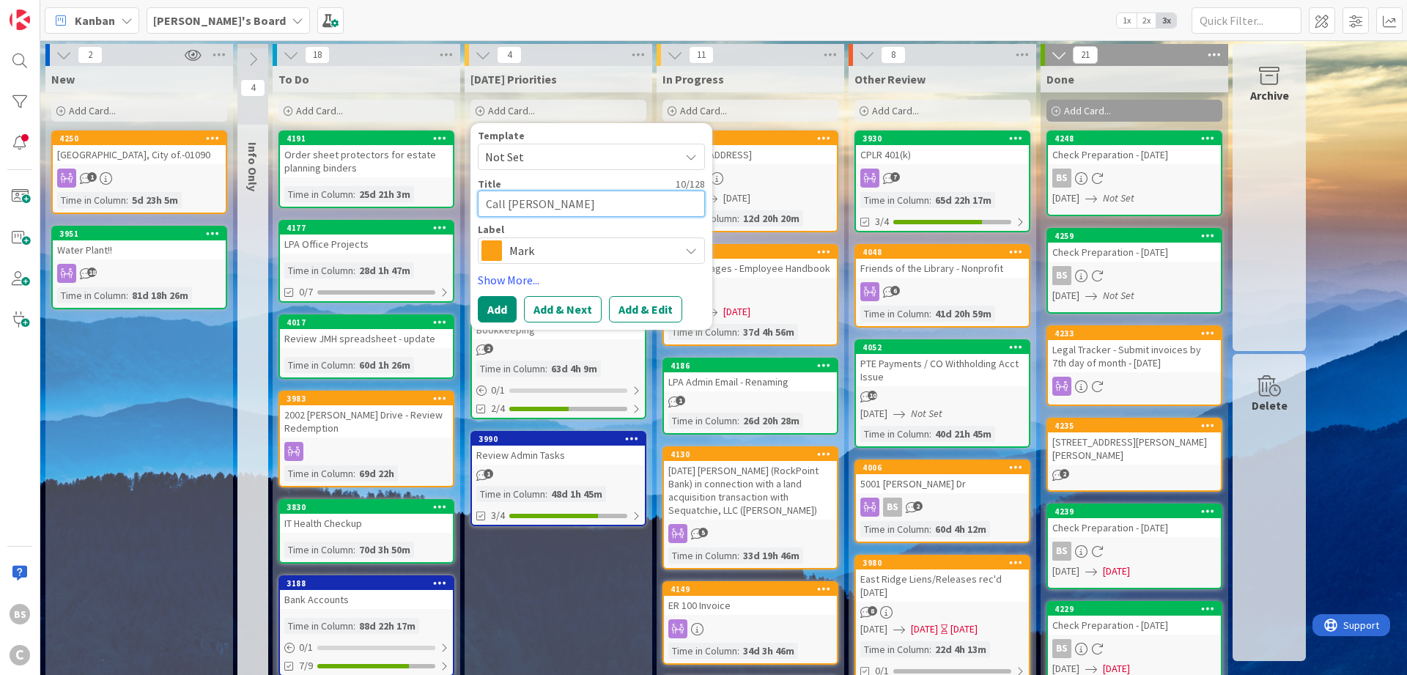
type textarea "x"
type textarea "Call [PERSON_NAME]"
type textarea "x"
type textarea "Call [PERSON_NAME]"
type textarea "x"
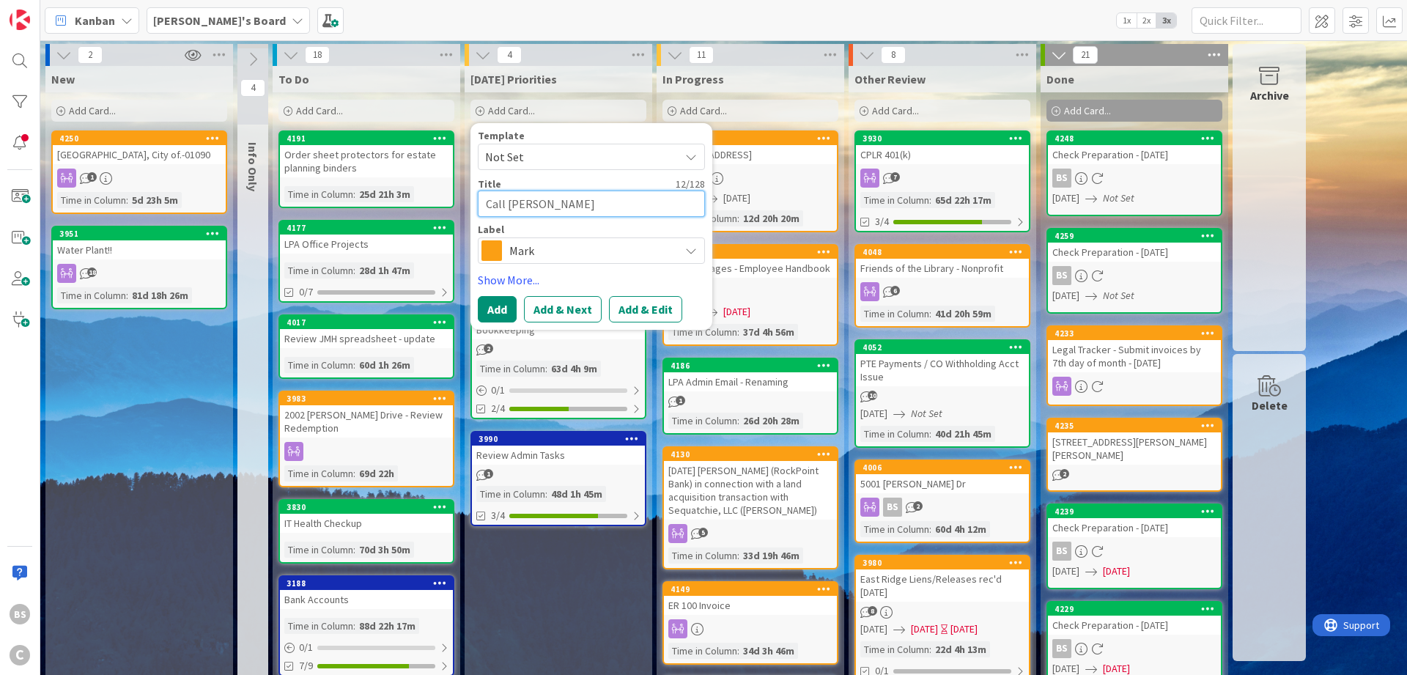
type textarea "Call [PERSON_NAME]"
type textarea "x"
type textarea "Call [PERSON_NAME]"
type textarea "x"
type textarea "Call [PERSON_NAME]"
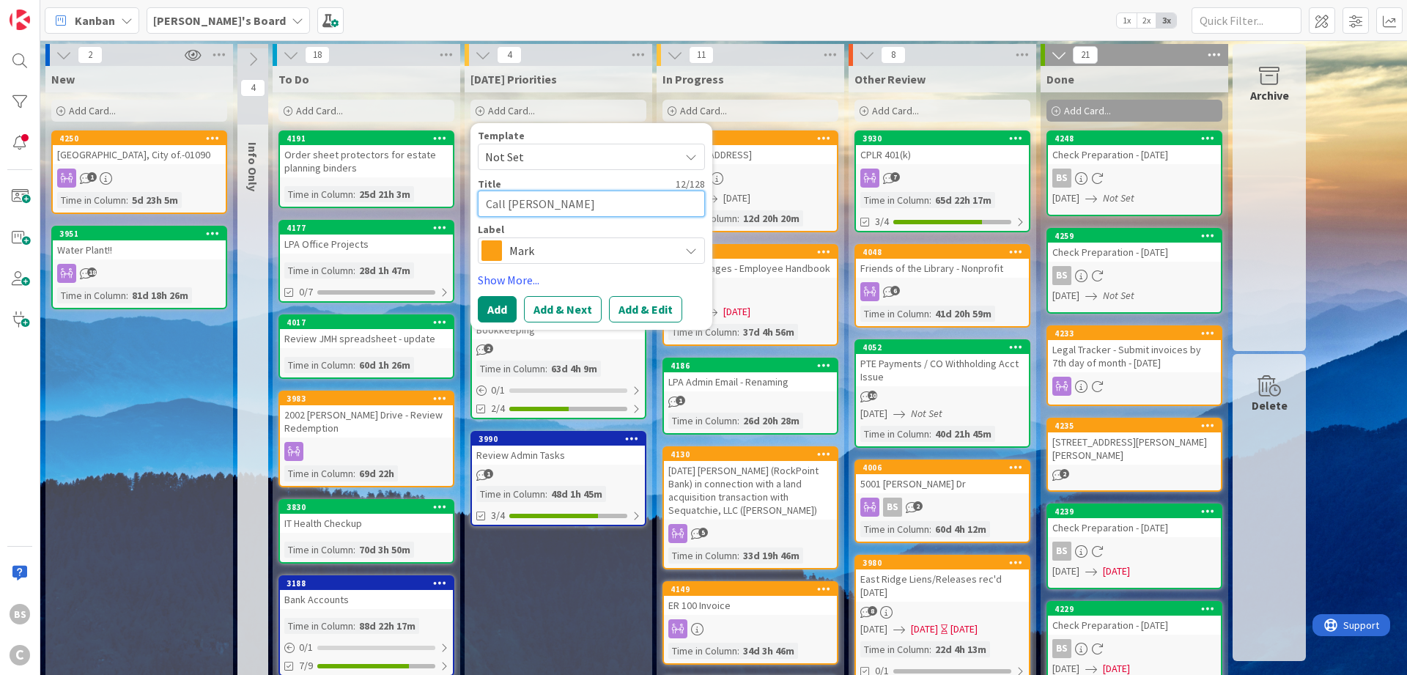
type textarea "x"
type textarea "Call [PERSON_NAME]"
type textarea "x"
type textarea "Call [PERSON_NAME]"
type textarea "x"
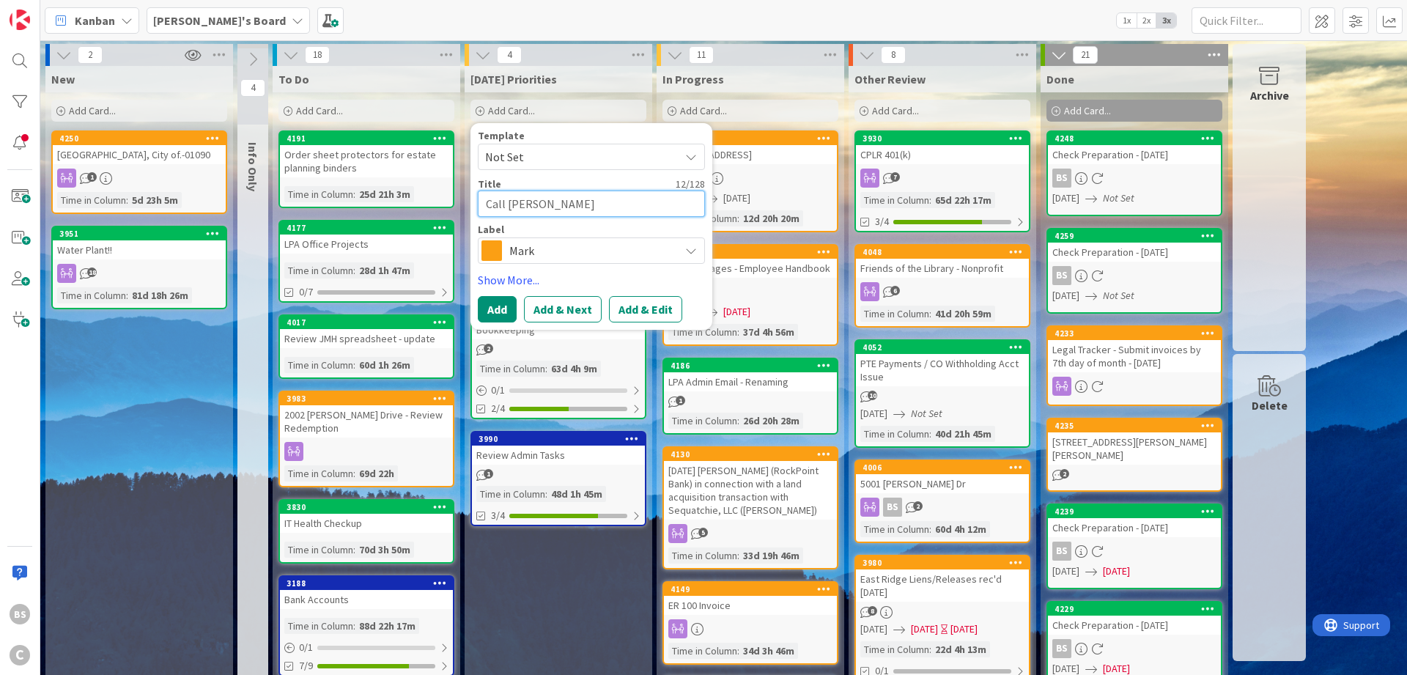
type textarea "Call [PERSON_NAME]"
type textarea "x"
type textarea "Call [PERSON_NAME] with"
type textarea "x"
type textarea "Call [PERSON_NAME] with"
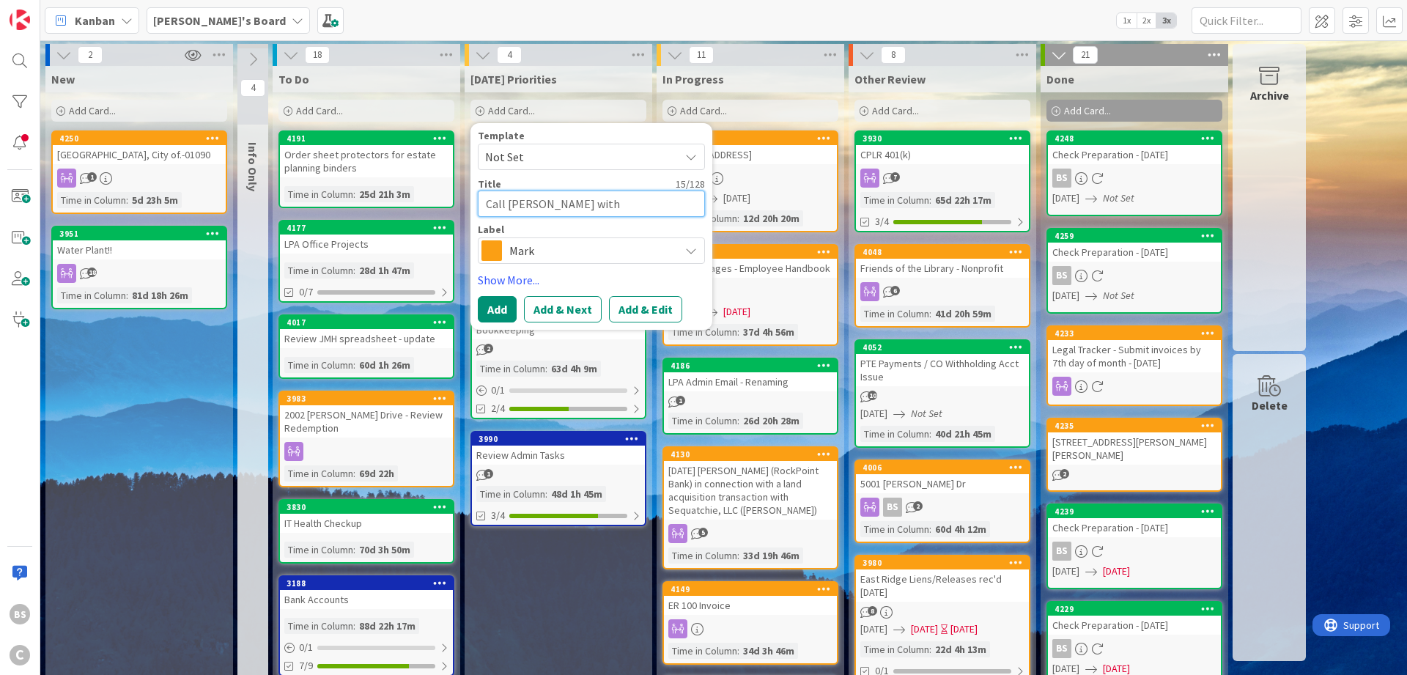
type textarea "x"
type textarea "Call [PERSON_NAME] with T"
type textarea "x"
type textarea "Call [PERSON_NAME] with To"
type textarea "x"
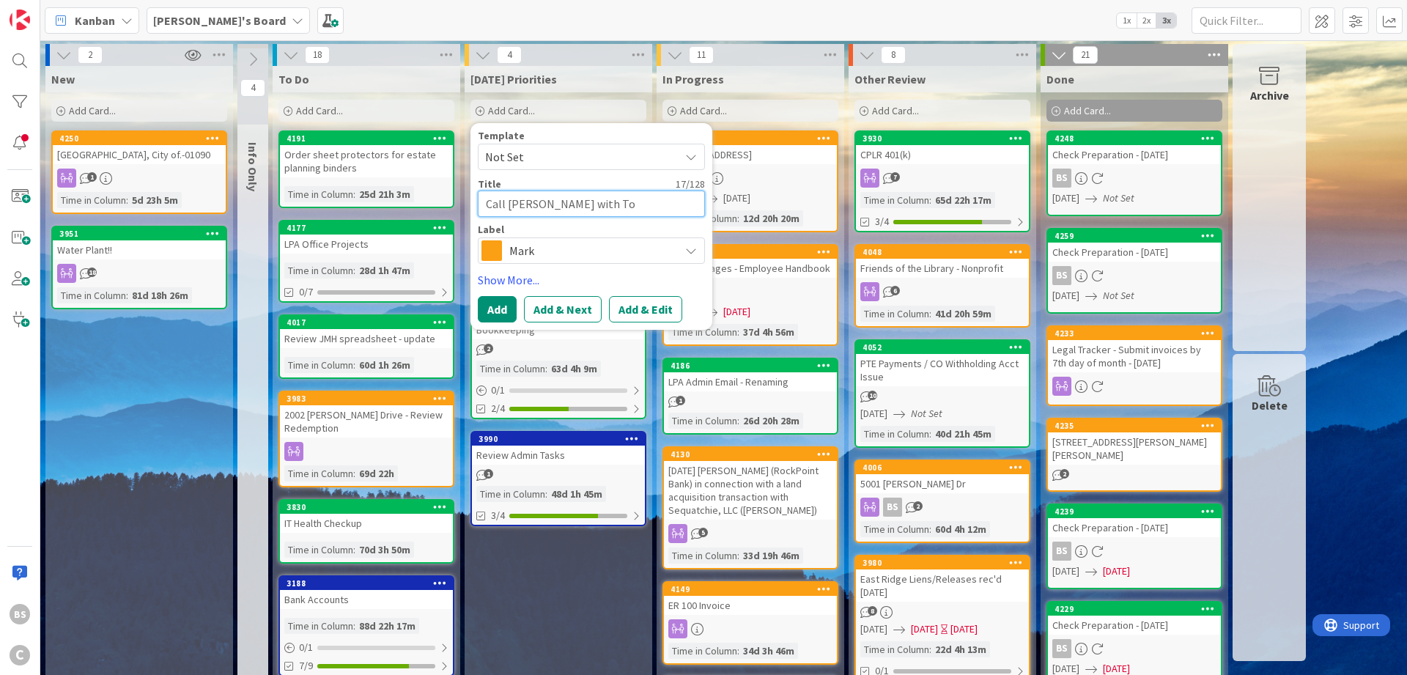
type textarea "Call [PERSON_NAME] with Tob"
type textarea "x"
type textarea "Call [PERSON_NAME] with [PERSON_NAME]"
type textarea "x"
type textarea "Call [PERSON_NAME] with [PERSON_NAME]"
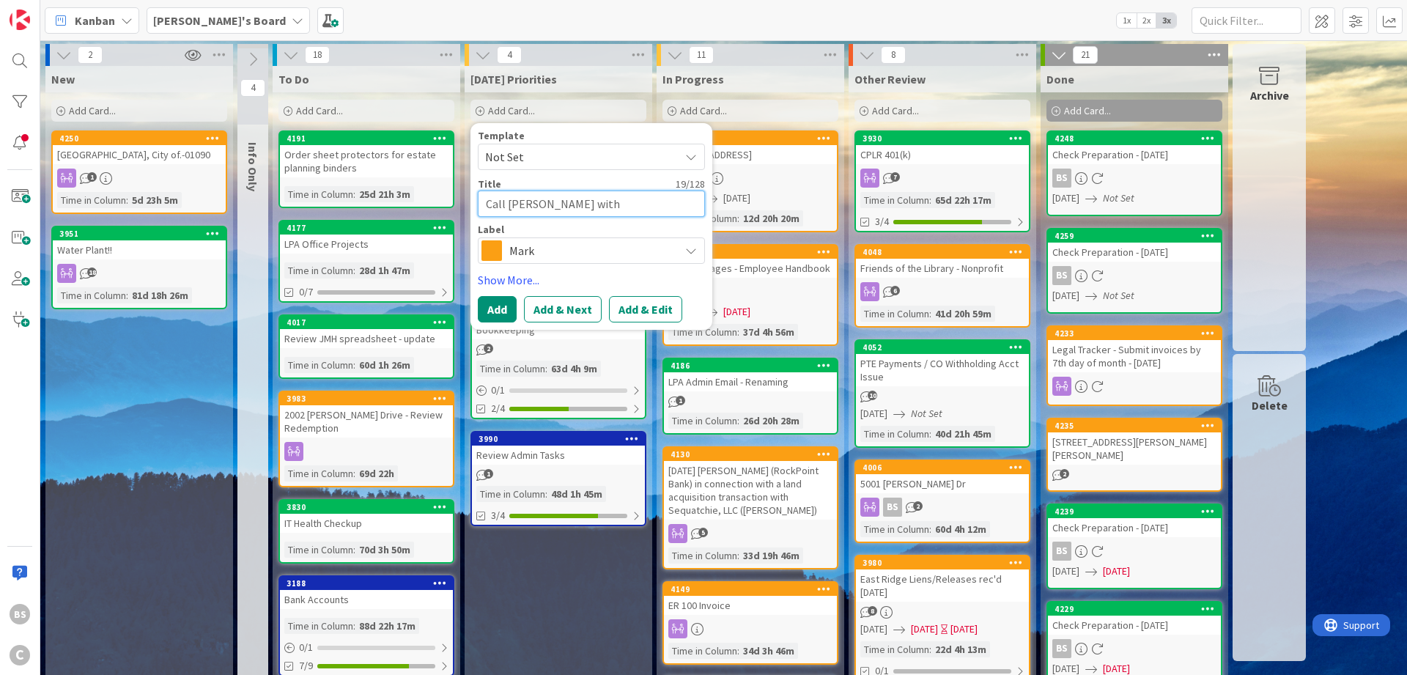
type textarea "x"
type textarea "Call [PERSON_NAME] with [PERSON_NAME]"
type textarea "x"
type textarea "Call [PERSON_NAME] with [PERSON_NAME]"
type textarea "x"
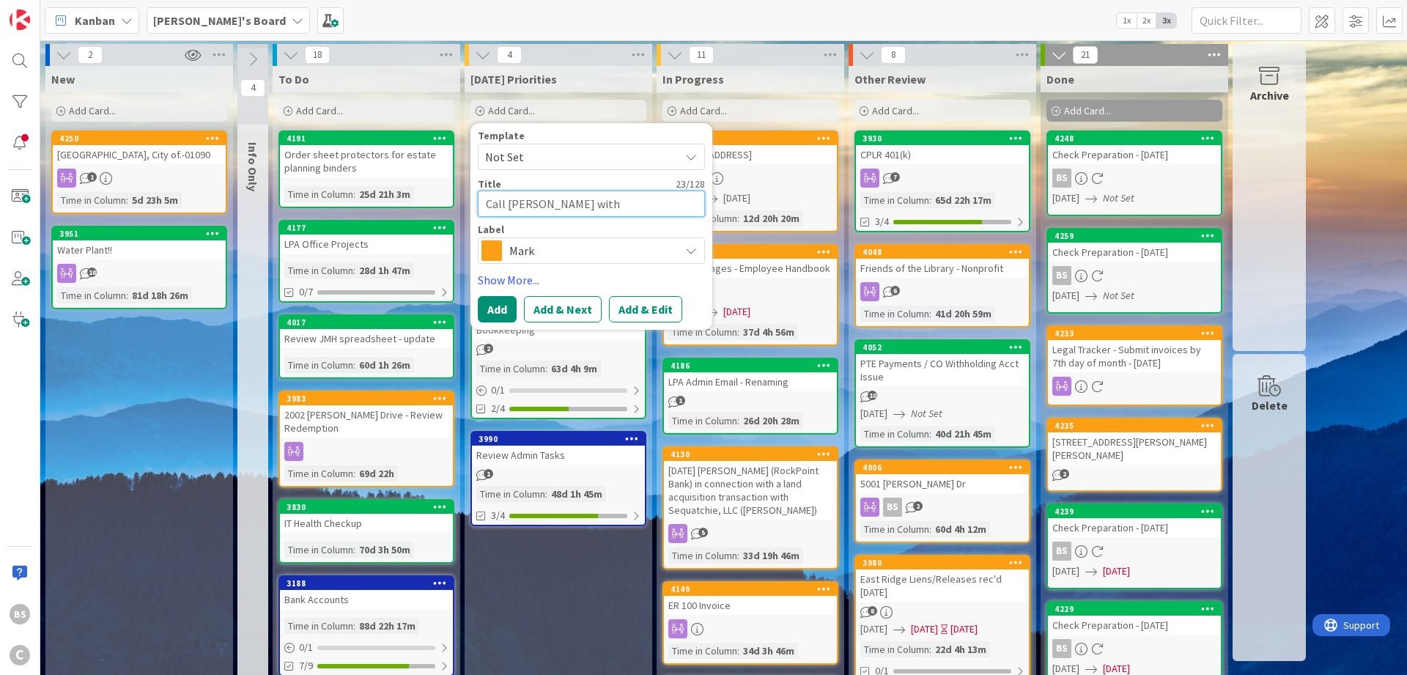
type textarea "Call [PERSON_NAME] with [PERSON_NAME] Re"
type textarea "x"
type textarea "Call [PERSON_NAME] with [PERSON_NAME]"
type textarea "x"
type textarea "Call [PERSON_NAME] with [PERSON_NAME] Real"
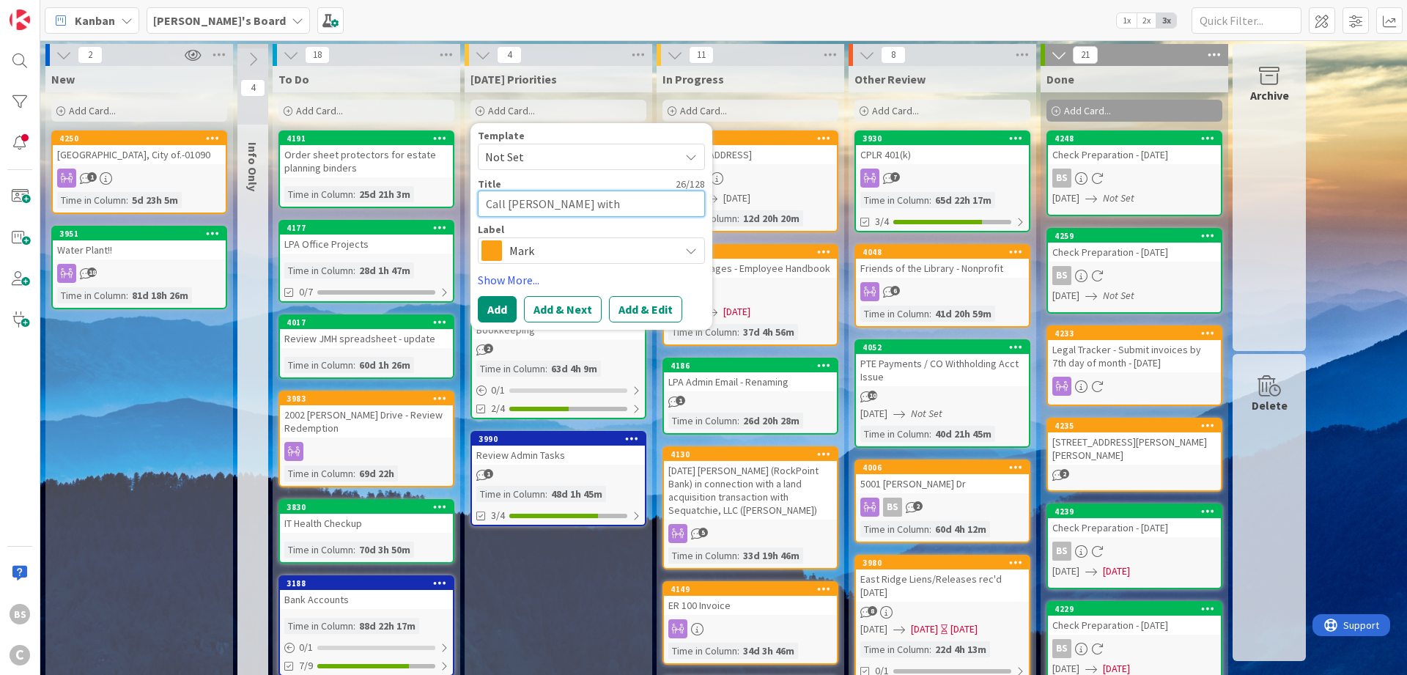
type textarea "x"
type textarea "Call [PERSON_NAME] with [PERSON_NAME] Real"
type textarea "x"
type textarea "Call [PERSON_NAME] with [PERSON_NAME] Real E"
type textarea "x"
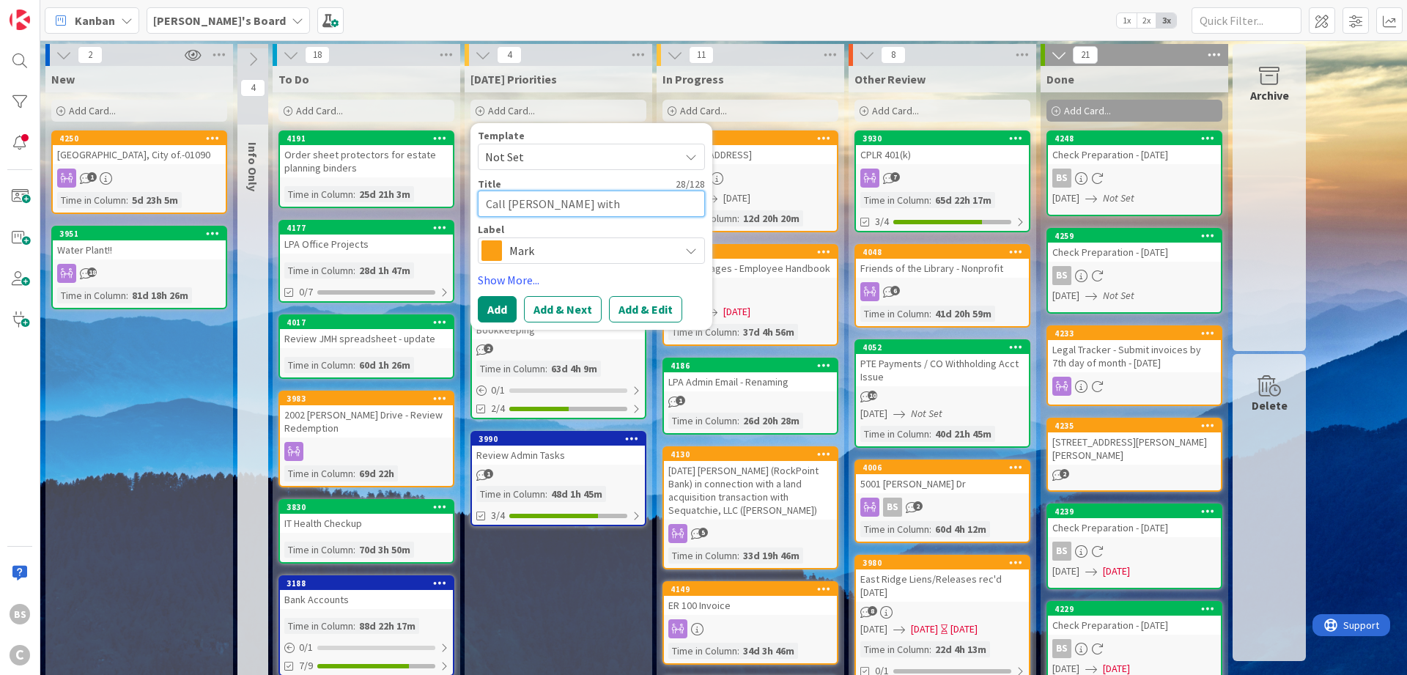
type textarea "Call [PERSON_NAME] with [PERSON_NAME] Real Es"
type textarea "x"
type textarea "Call [PERSON_NAME] with [PERSON_NAME] Real Est"
type textarea "x"
type textarea "Call [PERSON_NAME] with [PERSON_NAME] Real Esta"
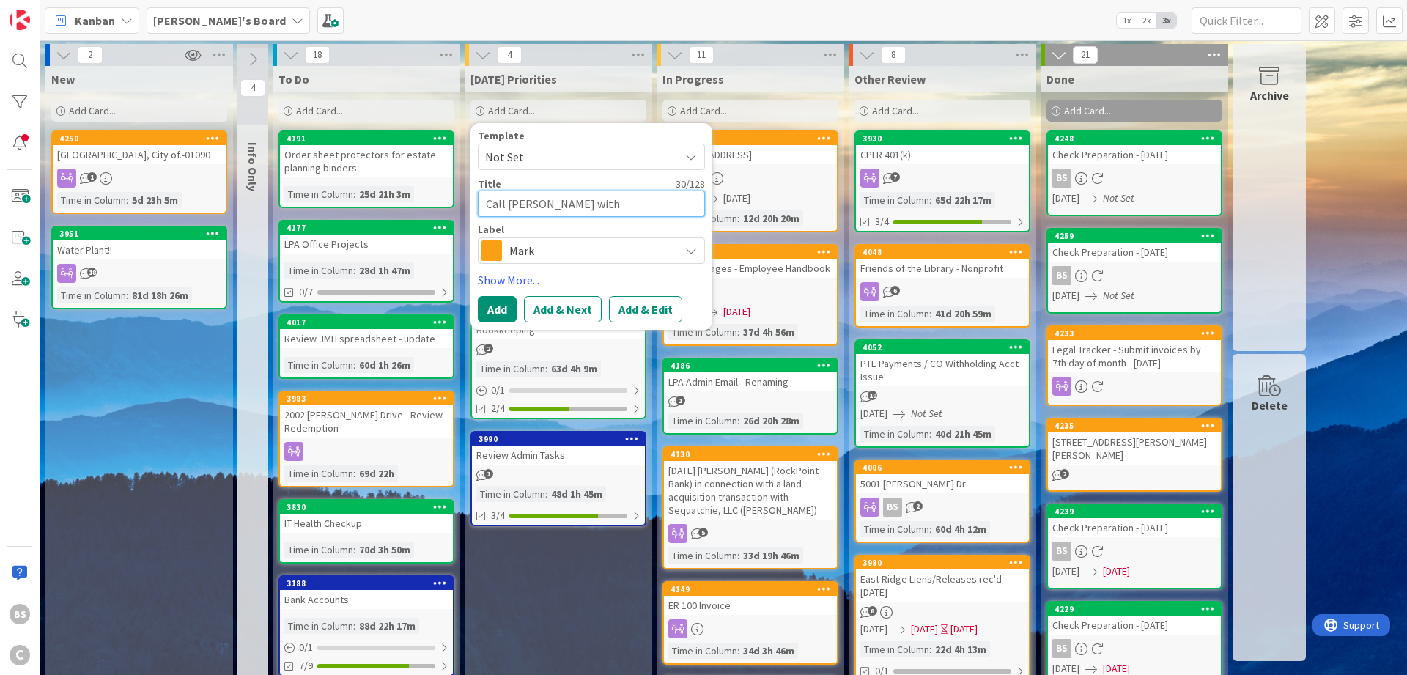
type textarea "x"
type textarea "Call [PERSON_NAME] with [PERSON_NAME] Real Estat"
type textarea "x"
type textarea "Call [PERSON_NAME] with [PERSON_NAME] Real Estate"
type textarea "x"
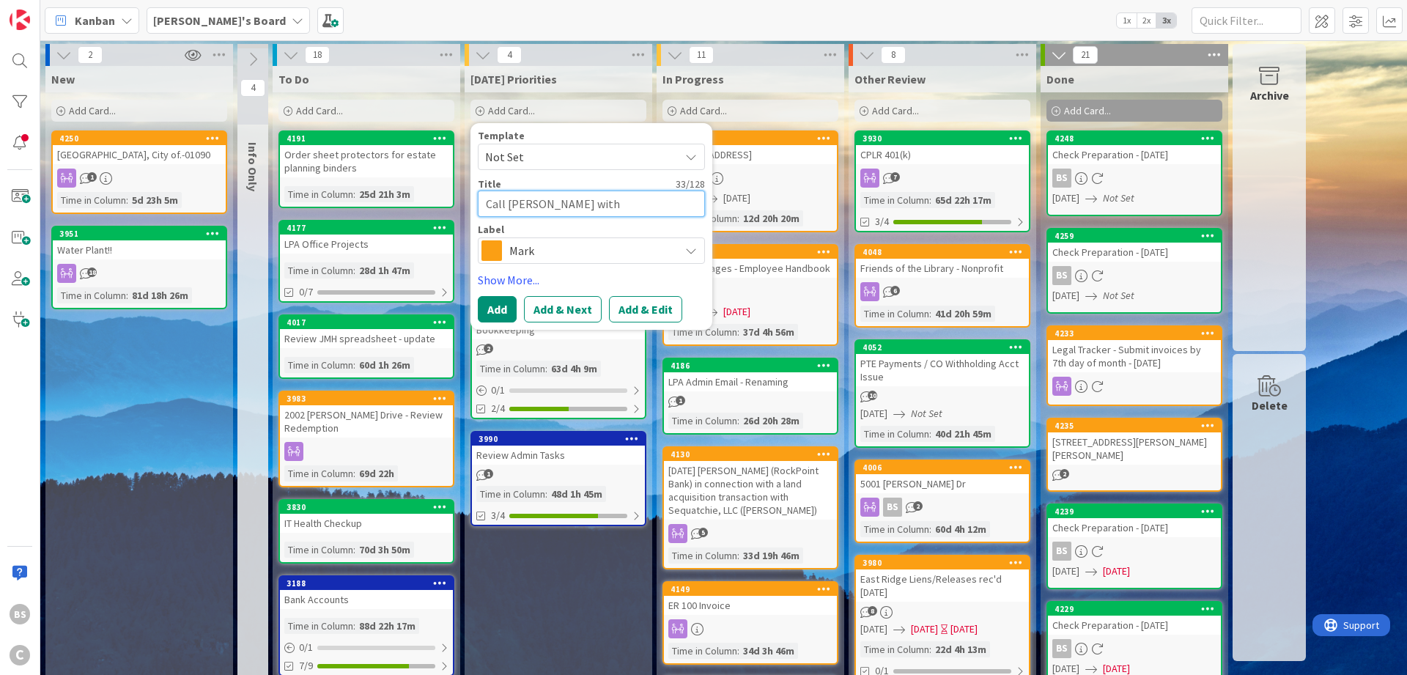
type textarea "Call [PERSON_NAME] with [PERSON_NAME] Real Estate"
type textarea "x"
type textarea "Call [PERSON_NAME] with [PERSON_NAME] Real Estate ("
type textarea "x"
type textarea "Call [PERSON_NAME] with [PERSON_NAME] Real Estate (6"
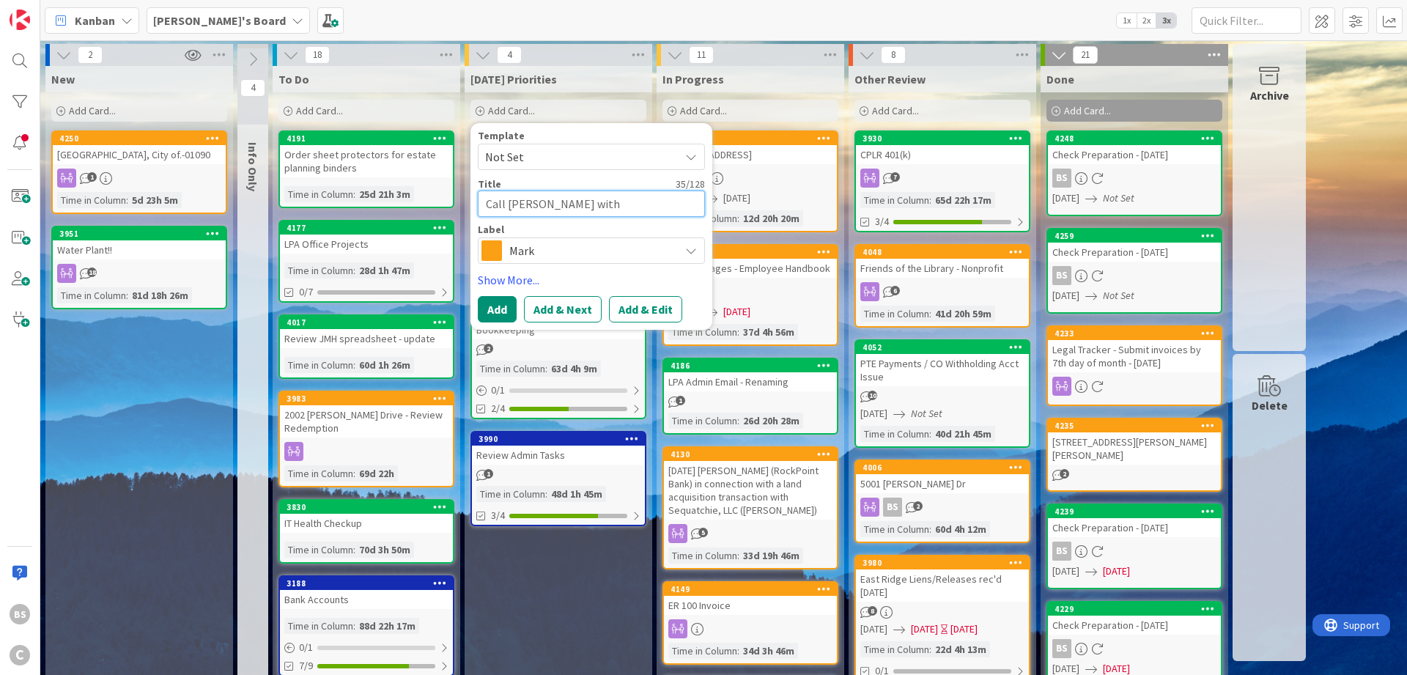
type textarea "x"
type textarea "Call [PERSON_NAME] with [PERSON_NAME] Real Estate (61"
type textarea "x"
type textarea "Call [PERSON_NAME] with [PERSON_NAME] Real Estate (610"
type textarea "x"
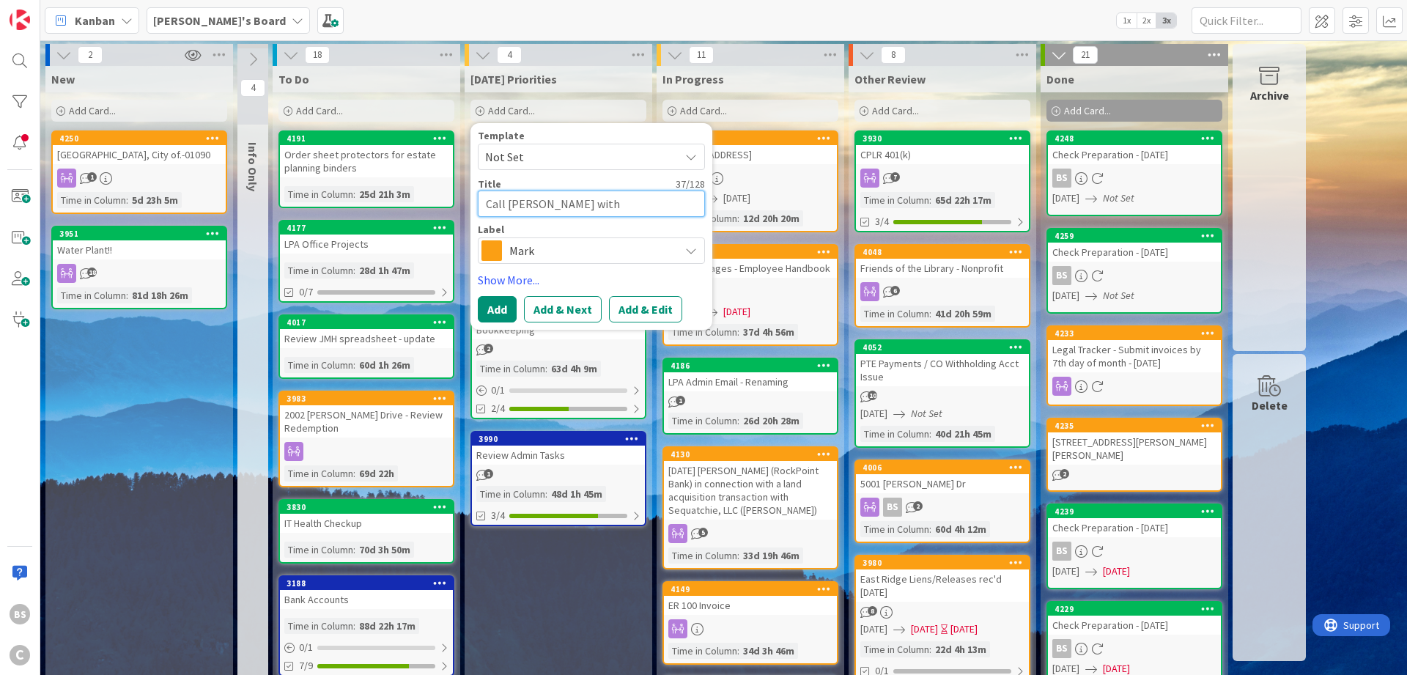
type textarea "Call [PERSON_NAME] with [PERSON_NAME] Real Estate (6105"
type textarea "x"
type textarea "Call [PERSON_NAME] with [PERSON_NAME] Real Estate (6105"
type textarea "x"
type textarea "Call [PERSON_NAME] with [PERSON_NAME] Real Estate (6105 Ri"
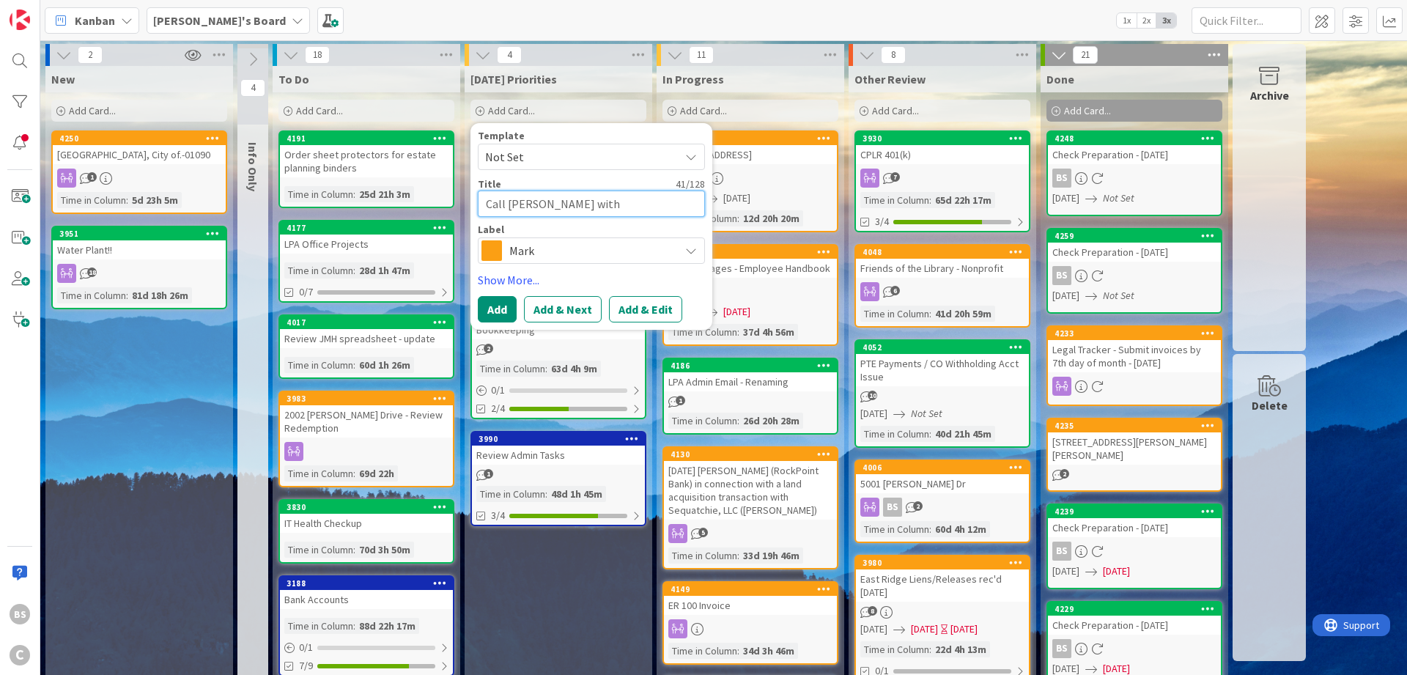
type textarea "x"
type textarea "Call [PERSON_NAME] with [PERSON_NAME] Real Estate (6105 Rin"
type textarea "x"
type textarea "Call [PERSON_NAME] with [PERSON_NAME] Real Estate (6105 Ring"
type textarea "x"
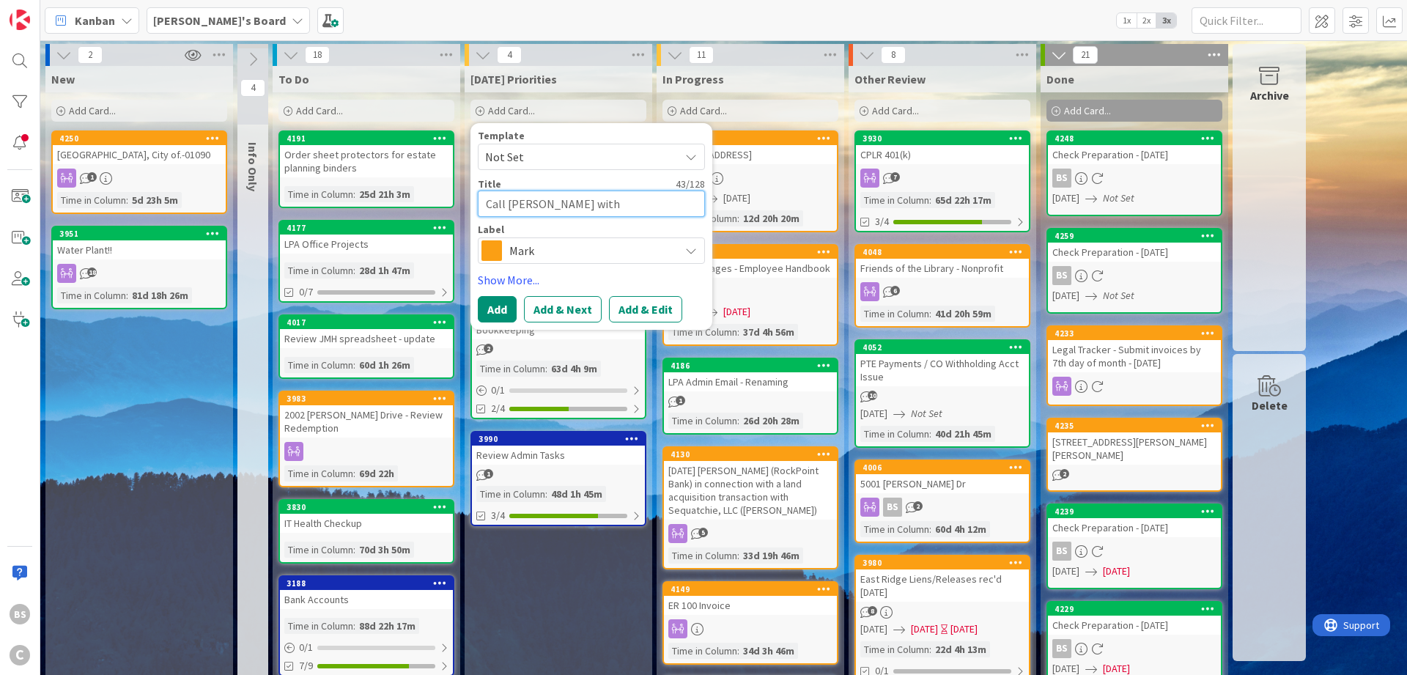
type textarea "Call [PERSON_NAME] with [PERSON_NAME] Real Estate (6105 Ringg"
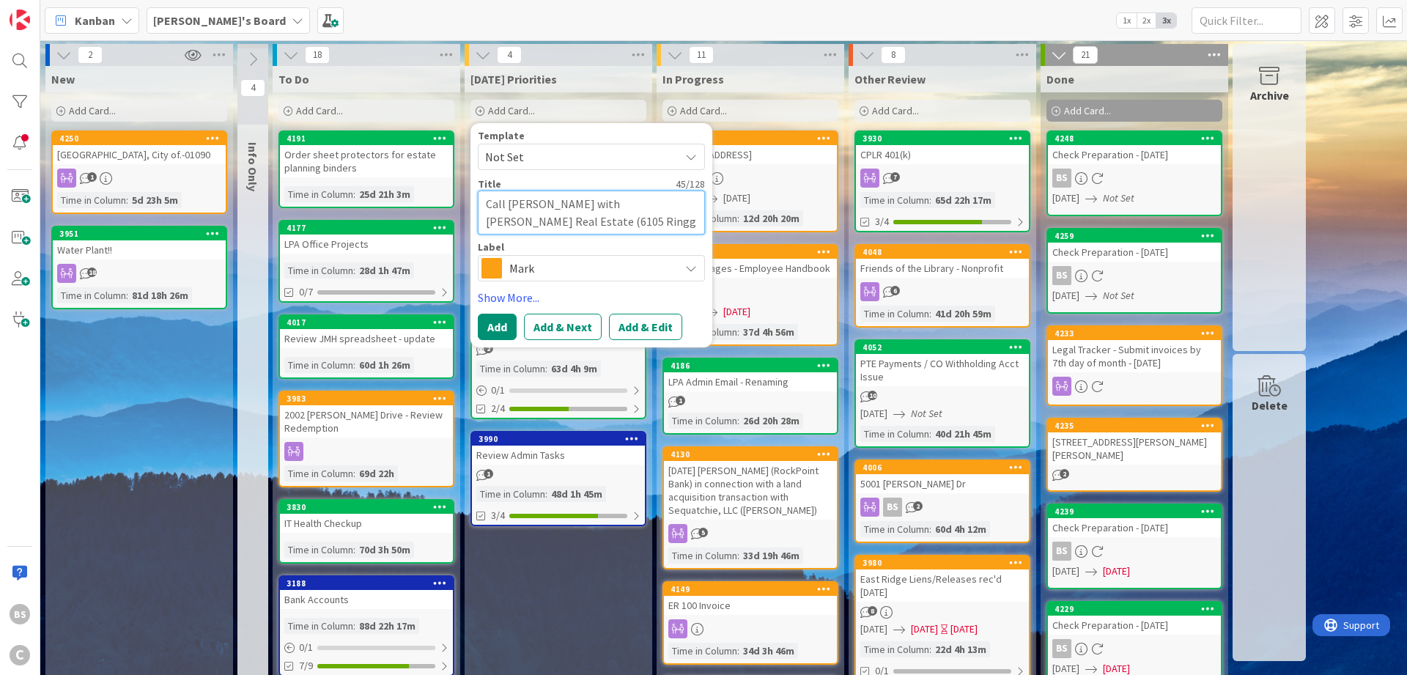
type textarea "x"
type textarea "Call [PERSON_NAME] with [PERSON_NAME] Real Estate (6105 Ringgo"
type textarea "x"
type textarea "Call [PERSON_NAME] with [PERSON_NAME] Real Estate (6105 Ringgol"
type textarea "x"
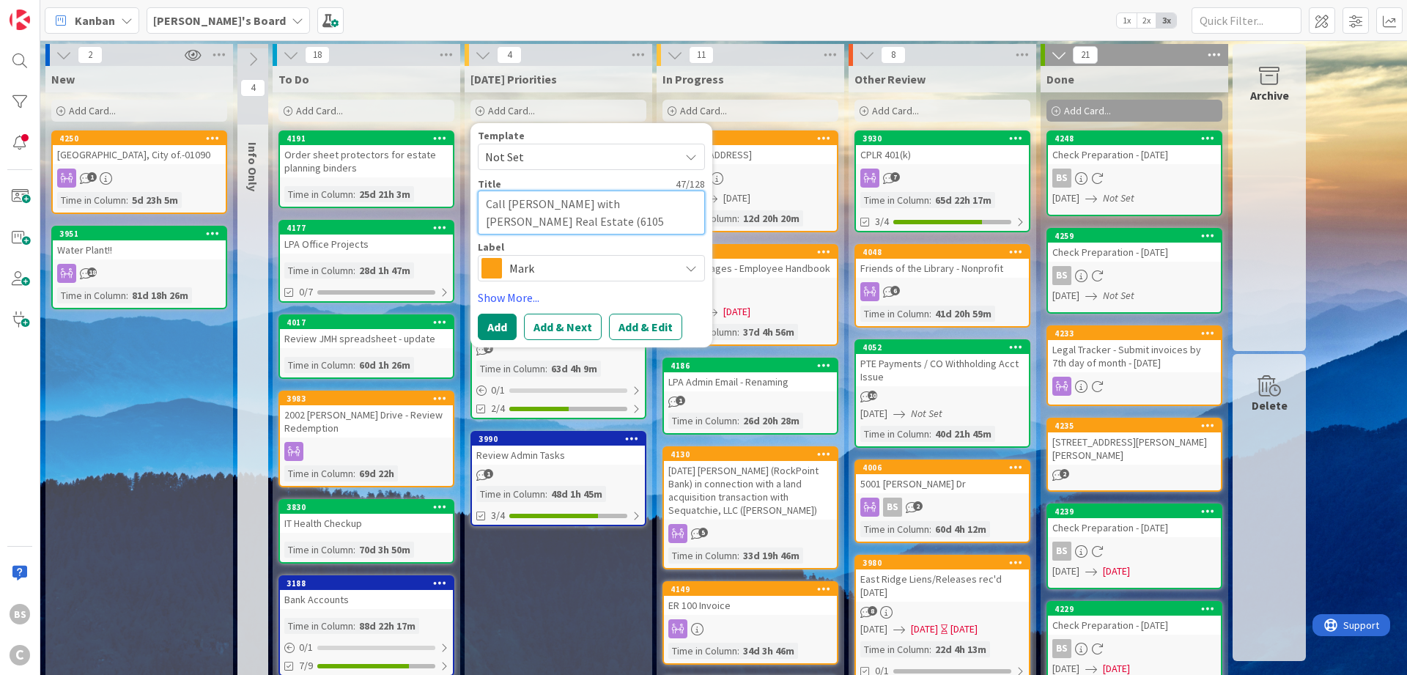
type textarea "Call [PERSON_NAME] with [PERSON_NAME] Real Estate (6105 Ringgold"
type textarea "x"
type textarea "Call [PERSON_NAME] with [PERSON_NAME] Real Estate (6105 Ringgold"
type textarea "x"
type textarea "Call [PERSON_NAME] with [PERSON_NAME] Real Estate ([STREET_ADDRESS]"
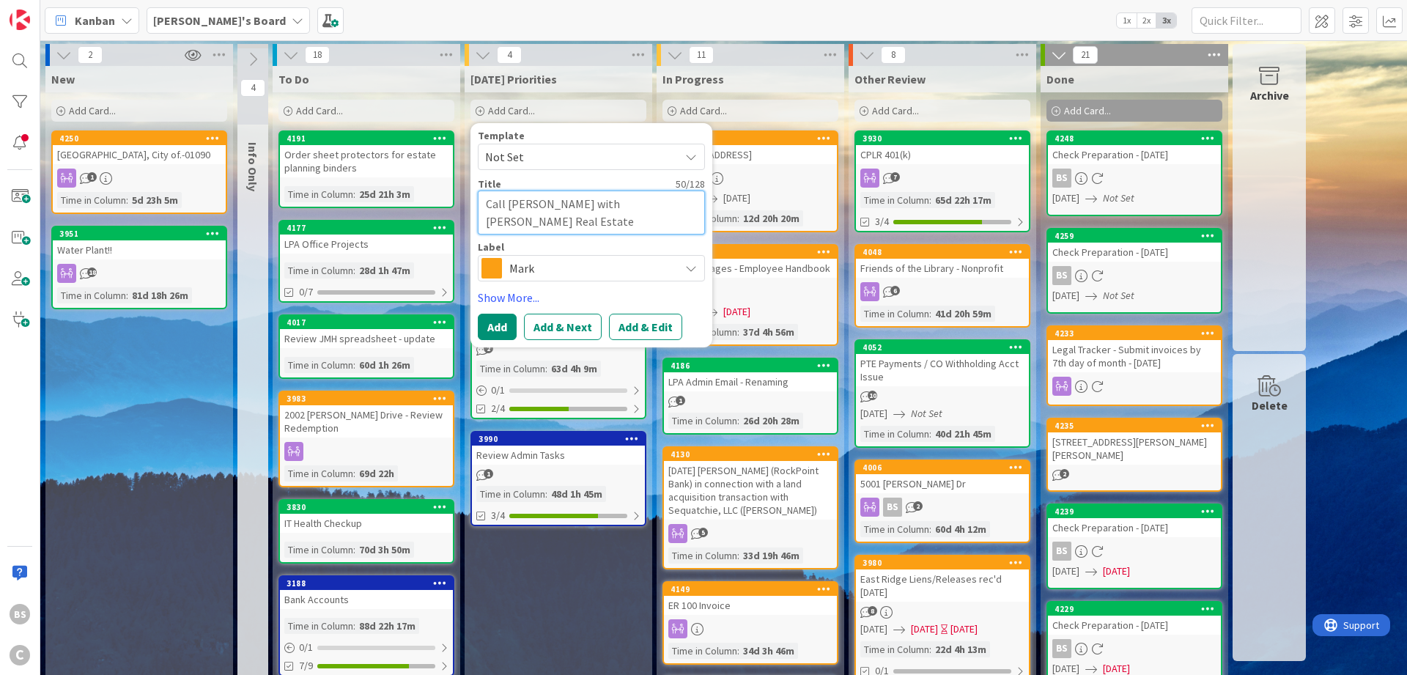
type textarea "x"
type textarea "Call [PERSON_NAME] with [PERSON_NAME] Real Estate ([STREET_ADDRESS]"
type textarea "x"
type textarea "Call [PERSON_NAME] with [PERSON_NAME] Real Estate ([STREET_ADDRESS])"
drag, startPoint x: 506, startPoint y: 202, endPoint x: 481, endPoint y: 203, distance: 25.7
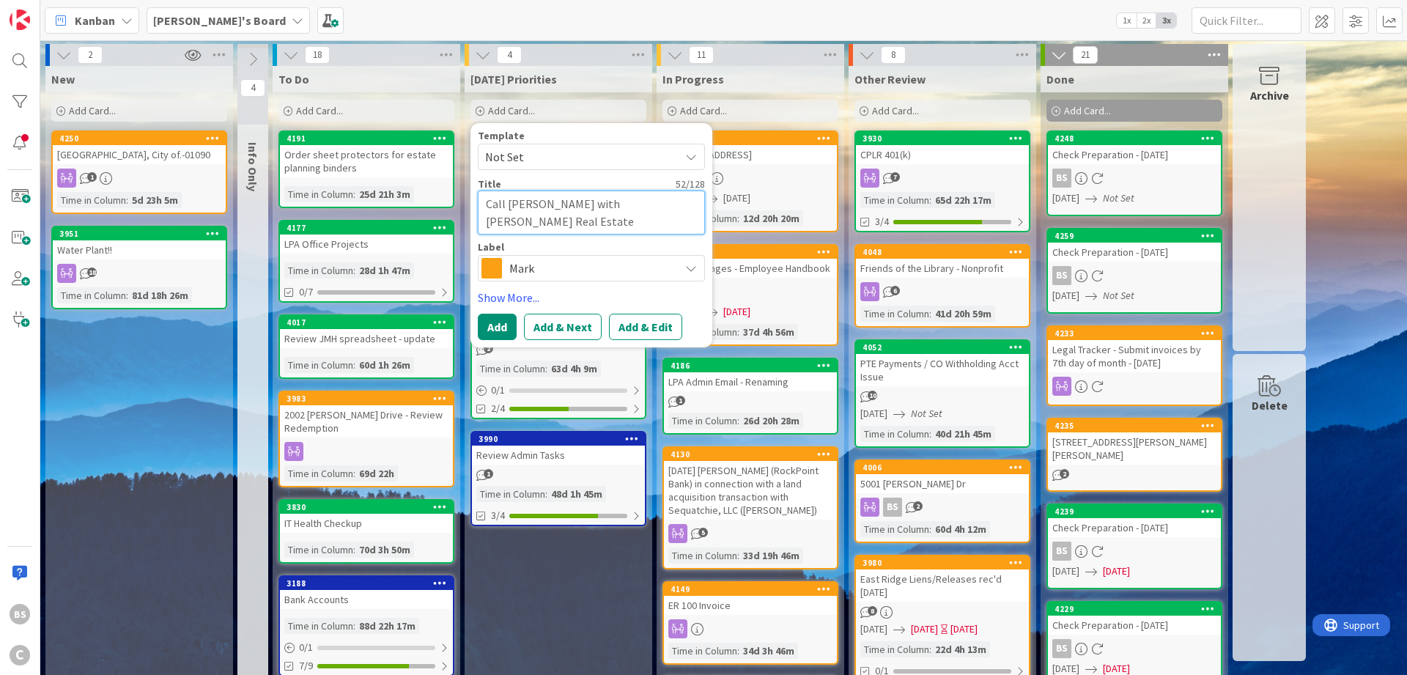
click at [481, 203] on textarea "Call [PERSON_NAME] with [PERSON_NAME] Real Estate ([STREET_ADDRESS])" at bounding box center [591, 213] width 227 height 44
type textarea "x"
type textarea "[PERSON_NAME] with [PERSON_NAME] Real Estate ([STREET_ADDRESS])"
click at [639, 322] on button "Add & Edit" at bounding box center [645, 327] width 73 height 26
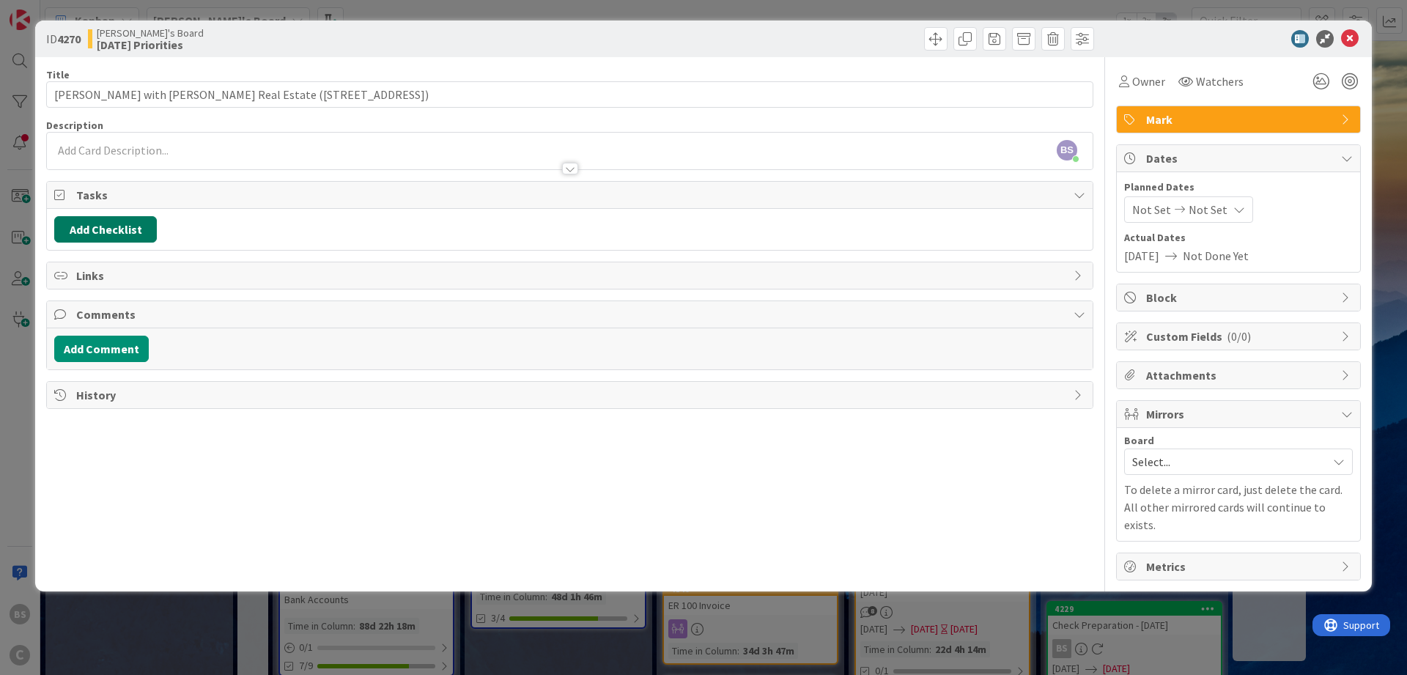
click at [106, 229] on button "Add Checklist" at bounding box center [105, 229] width 103 height 26
type input "To-Do"
click at [73, 328] on button "Add" at bounding box center [81, 333] width 39 height 26
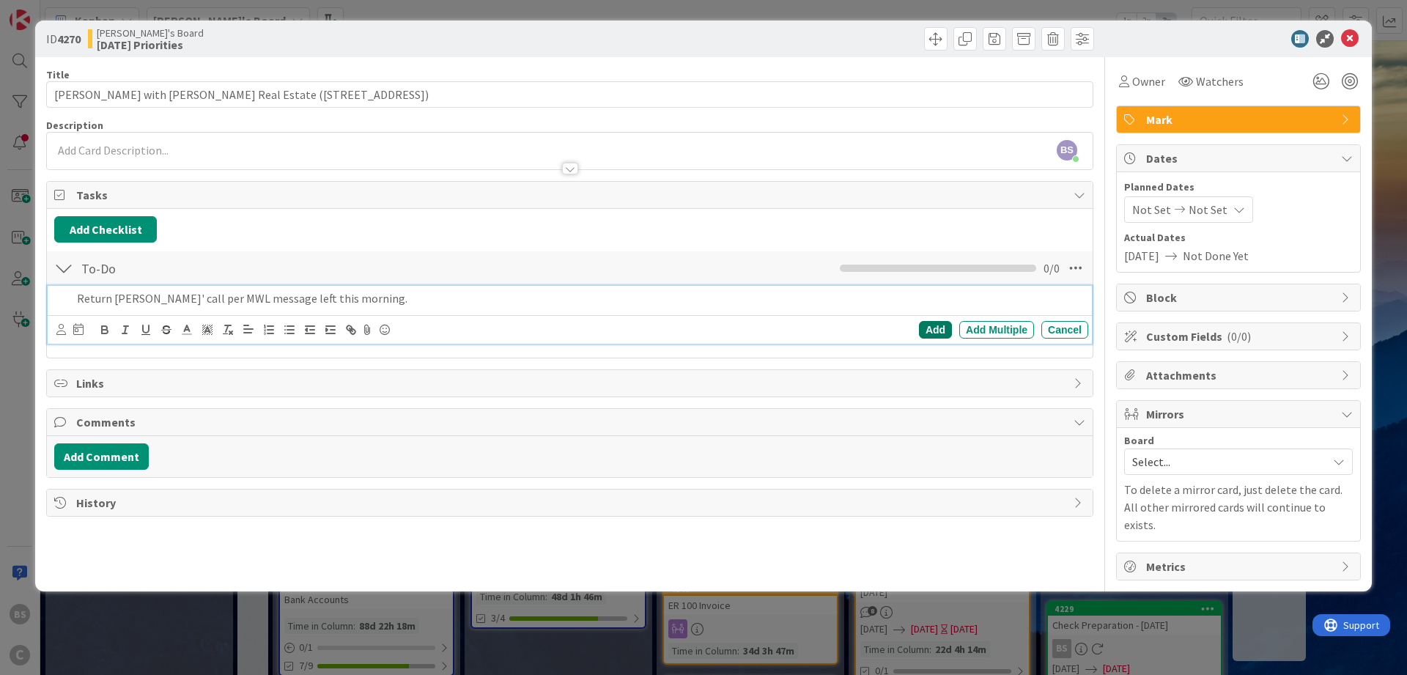
click at [937, 330] on div "Add" at bounding box center [935, 330] width 33 height 18
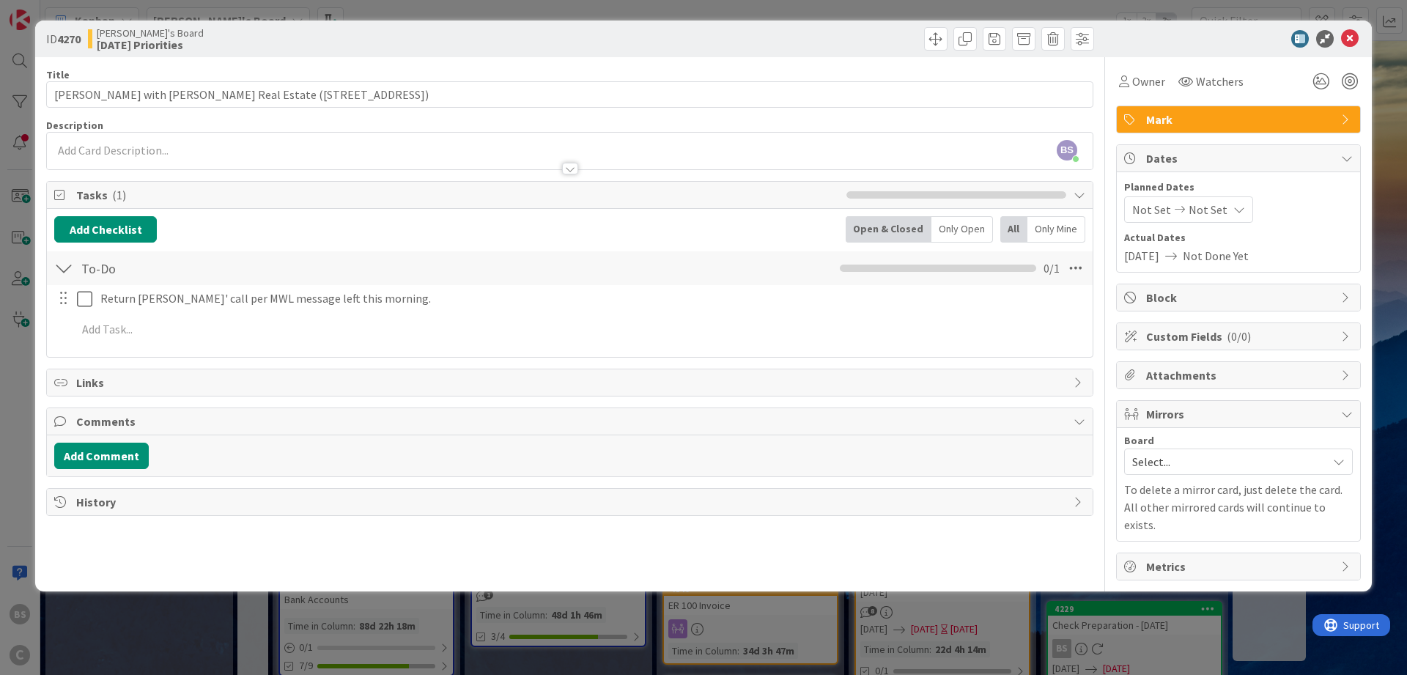
click at [1137, 466] on span "Select..." at bounding box center [1226, 461] width 188 height 21
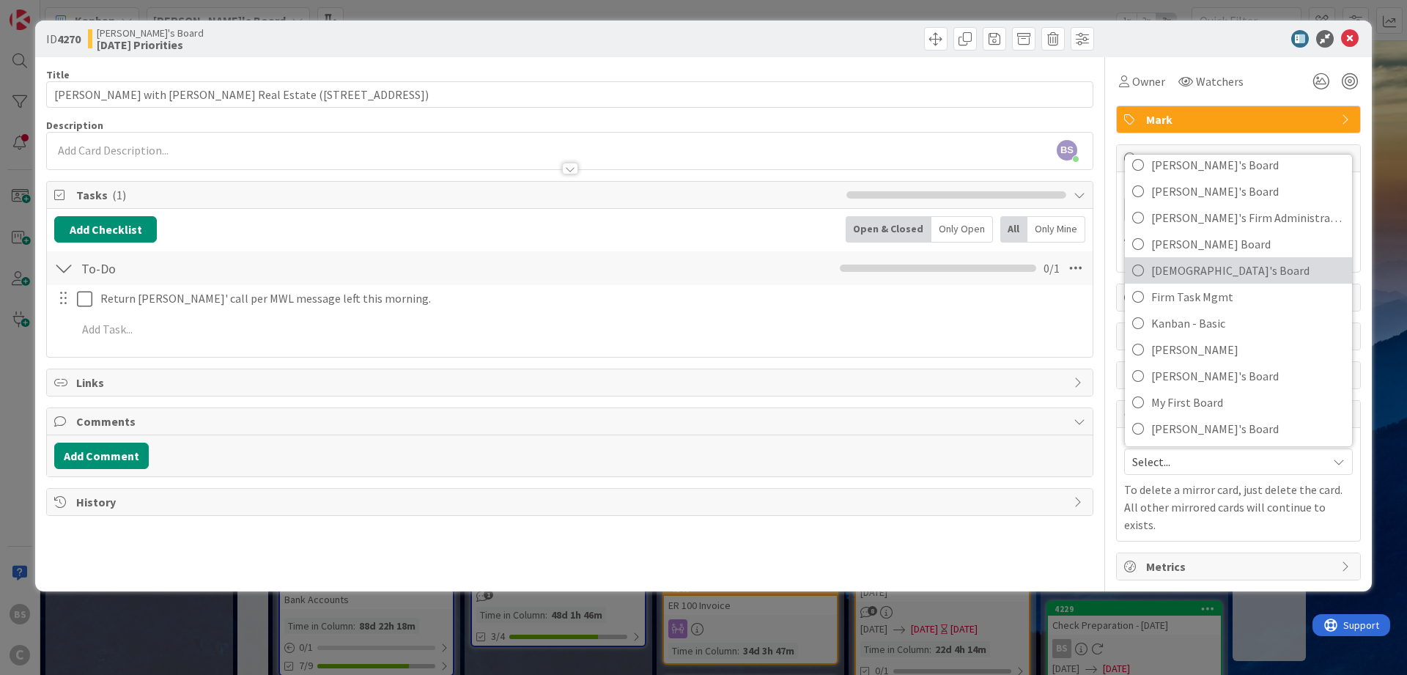
scroll to position [139, 0]
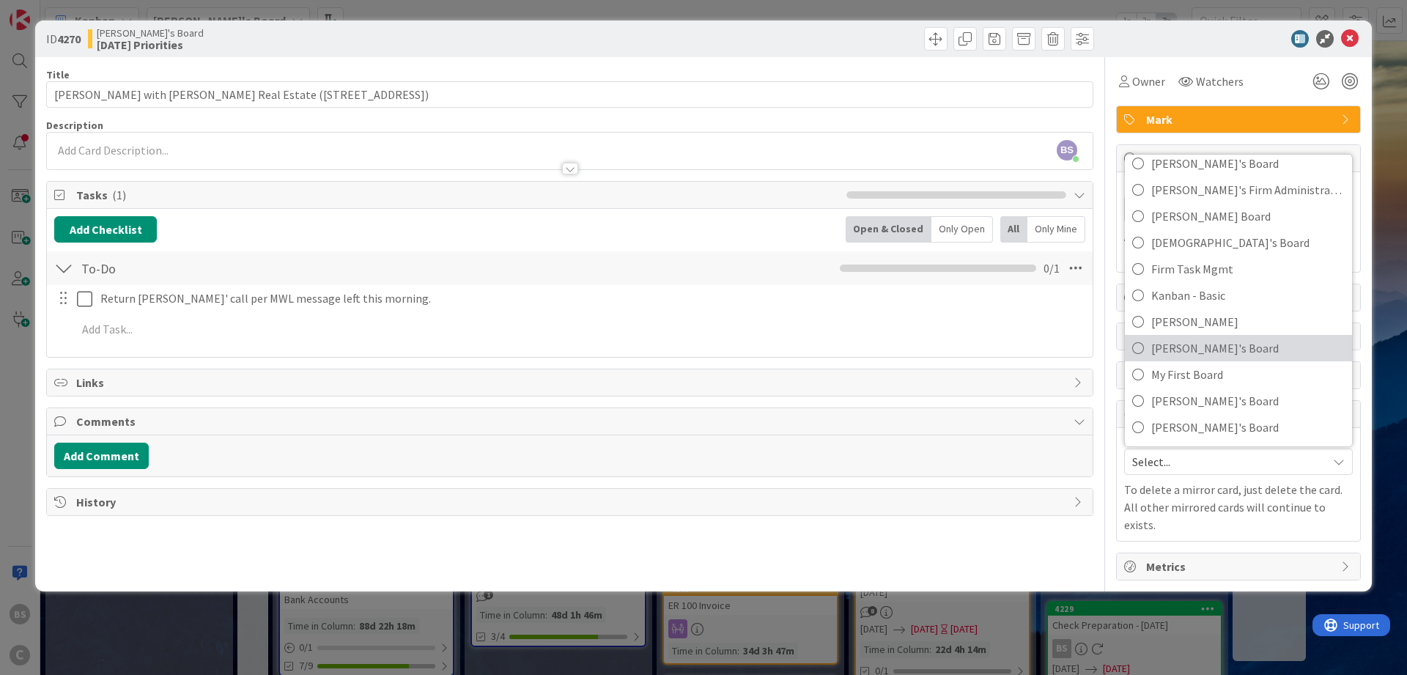
click at [1206, 348] on span "[PERSON_NAME]'s Board" at bounding box center [1247, 348] width 193 height 22
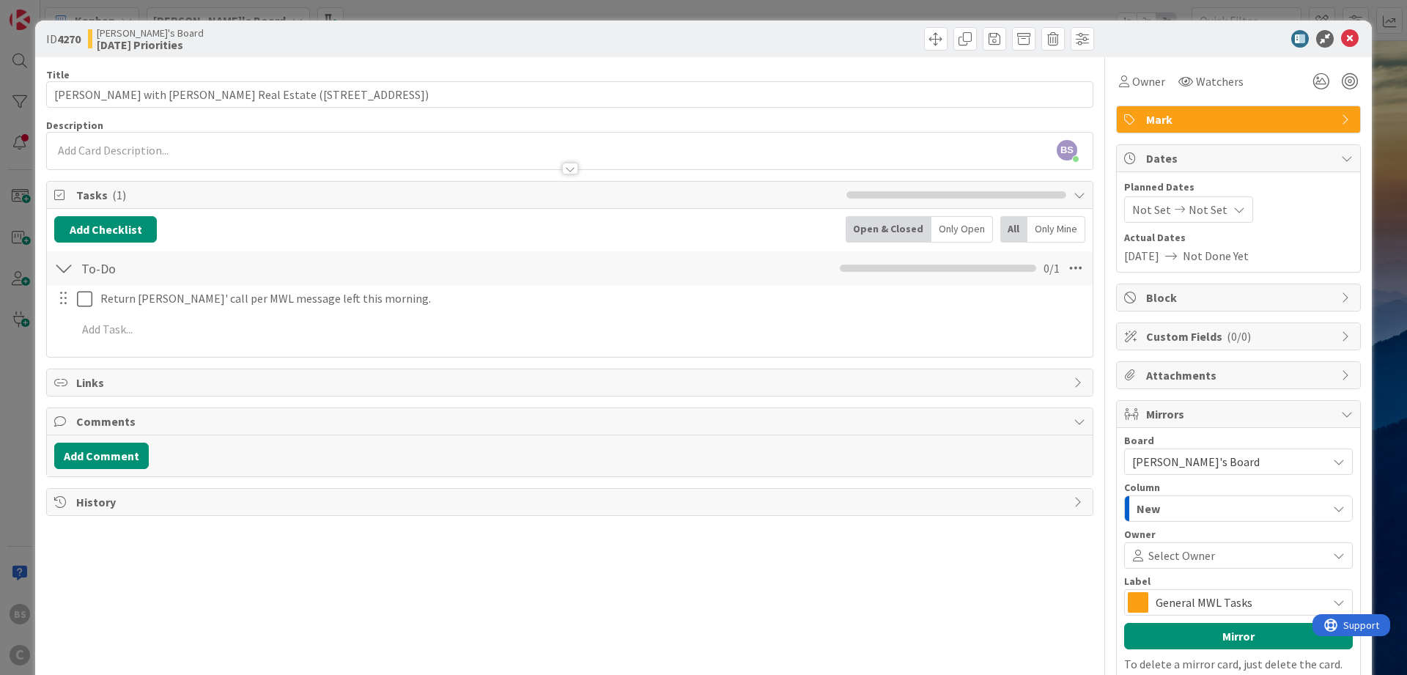
click at [1200, 604] on span "General MWL Tasks" at bounding box center [1238, 602] width 164 height 21
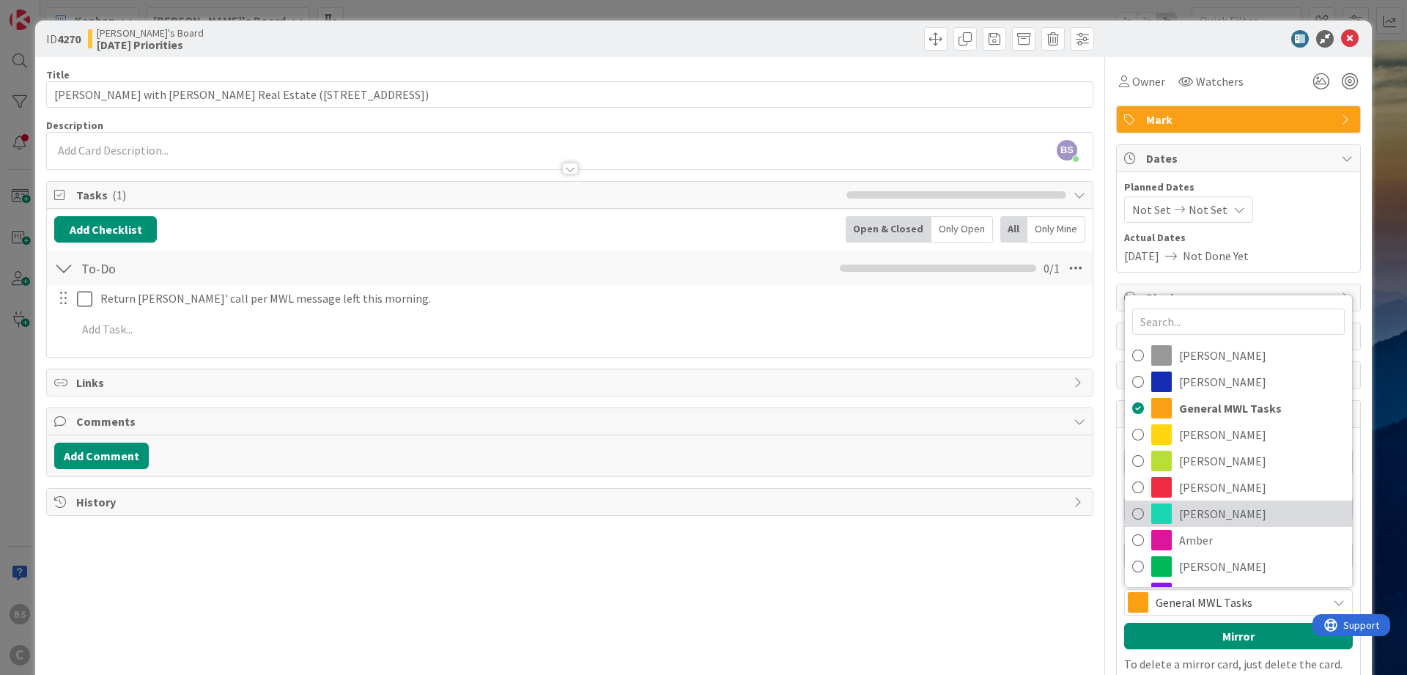
click at [1206, 520] on span "[PERSON_NAME]" at bounding box center [1262, 514] width 166 height 22
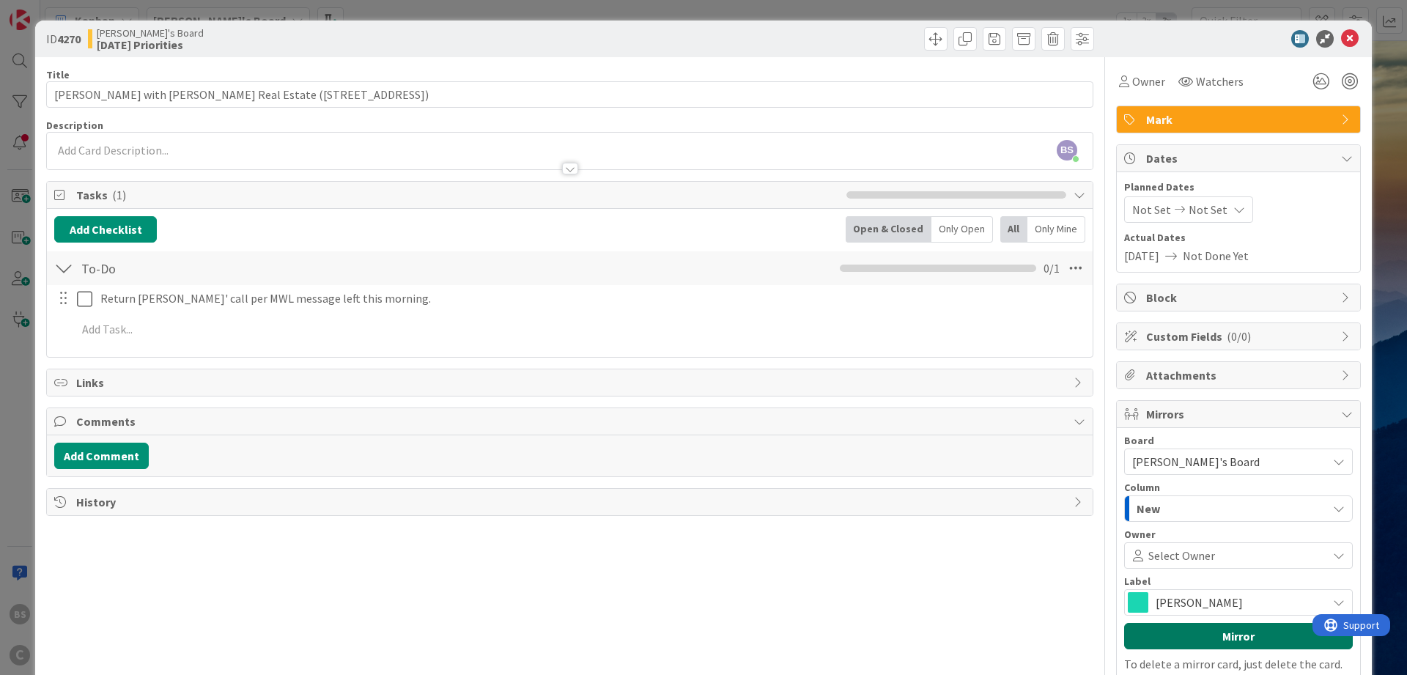
click at [1195, 636] on button "Mirror" at bounding box center [1238, 636] width 229 height 26
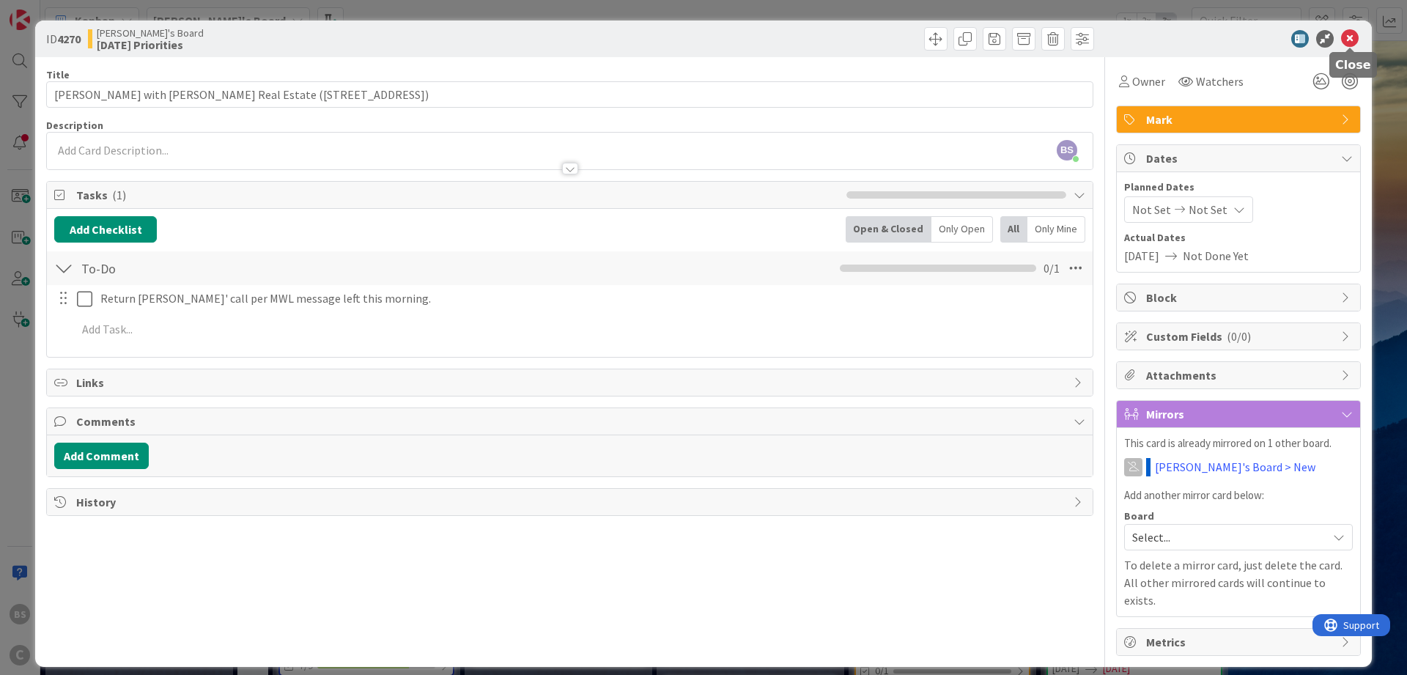
click at [1350, 32] on icon at bounding box center [1350, 39] width 18 height 18
